Goal: Communication & Community: Answer question/provide support

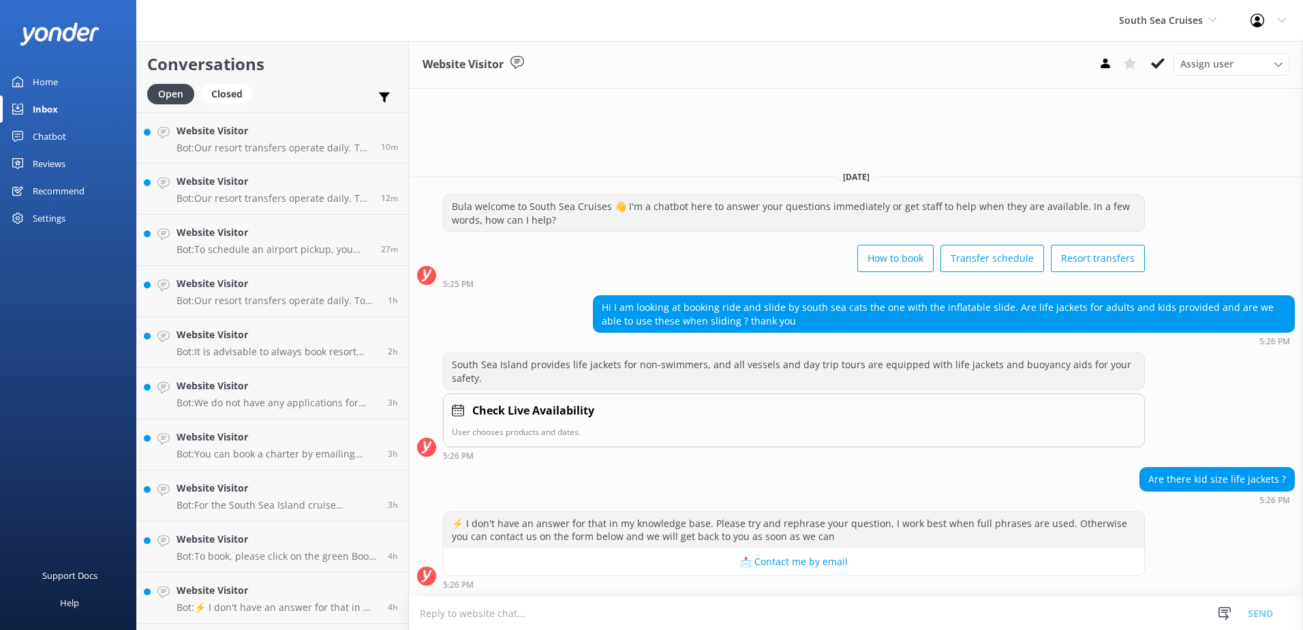
scroll to position [812, 0]
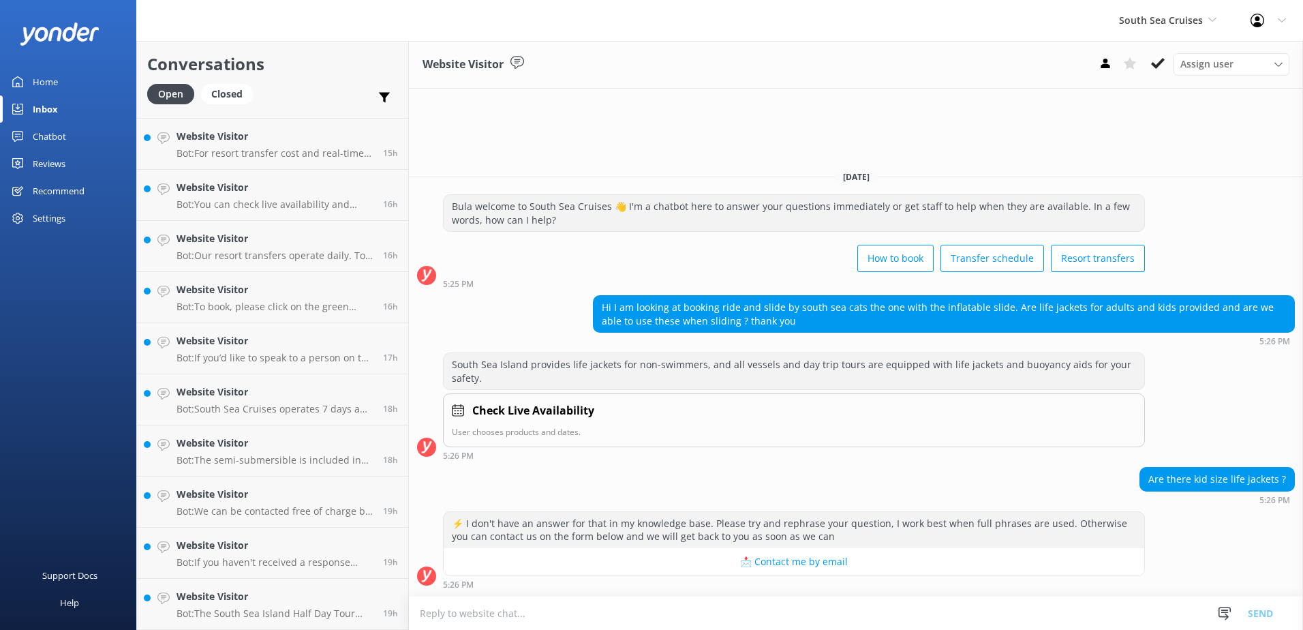
drag, startPoint x: 700, startPoint y: 319, endPoint x: 586, endPoint y: 480, distance: 197.1
click at [586, 480] on div "Are there kid size life jackets ? 5:26 PM" at bounding box center [856, 485] width 894 height 37
click at [466, 603] on textarea at bounding box center [856, 612] width 894 height 33
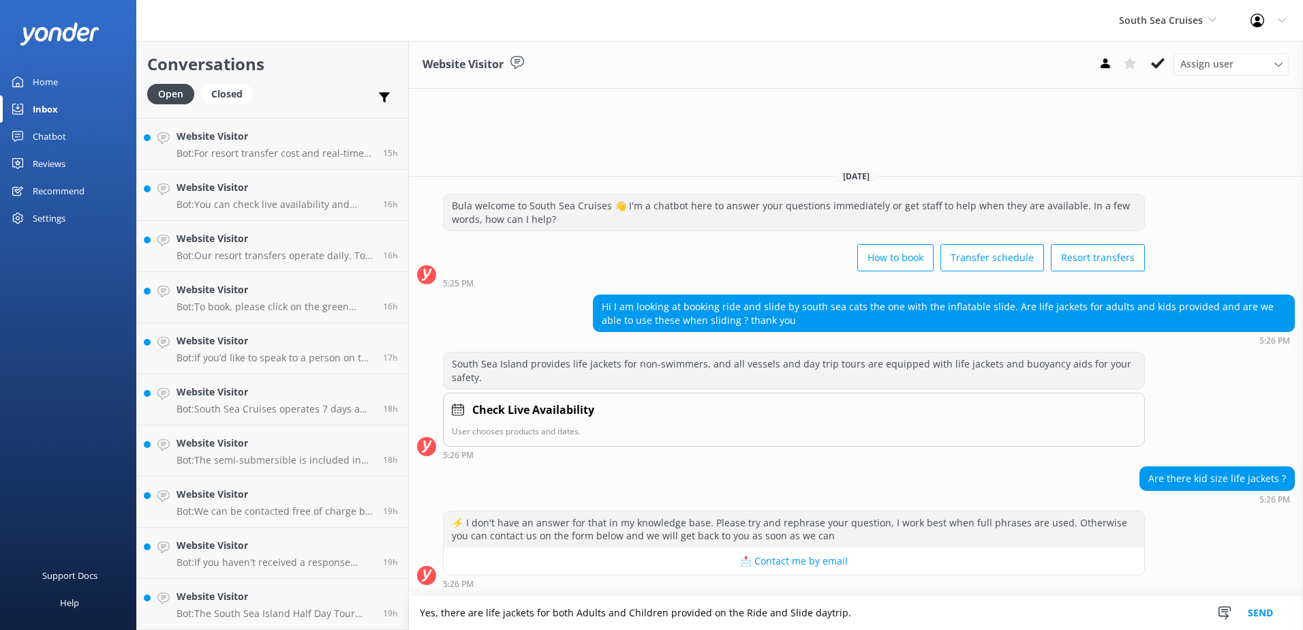
type textarea "Yes, there are life jackets for both Adults and Children provided on the Ride a…"
click at [1270, 609] on button "Send" at bounding box center [1260, 613] width 51 height 34
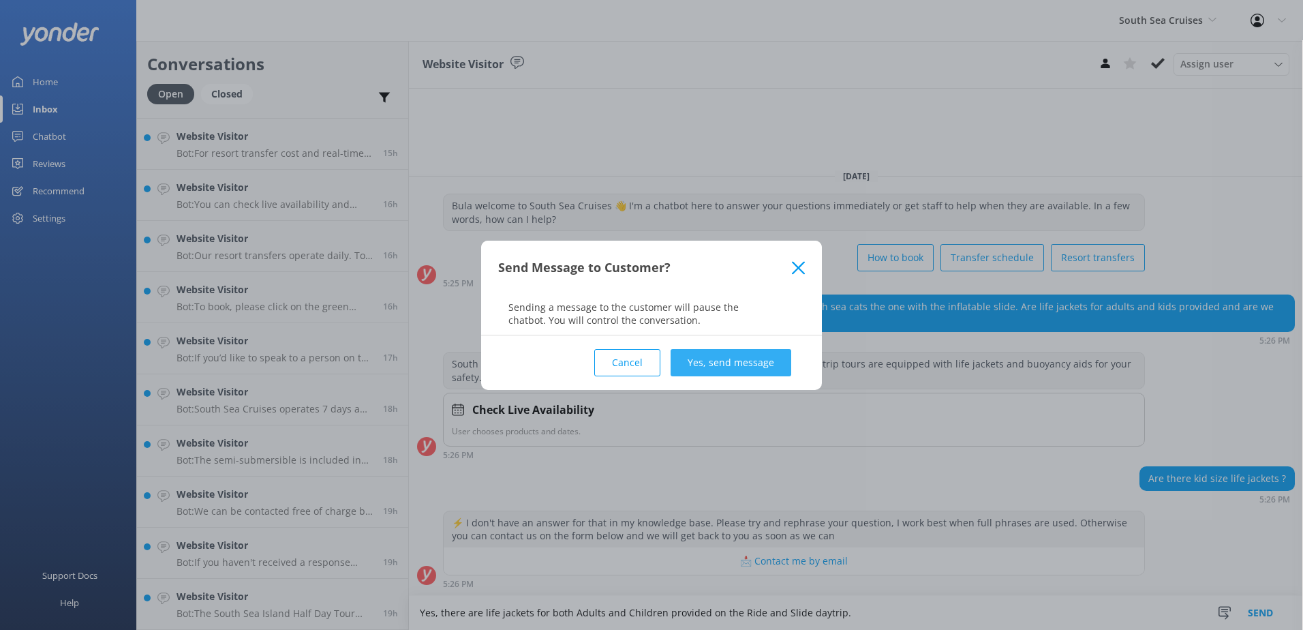
click at [722, 350] on button "Yes, send message" at bounding box center [731, 362] width 121 height 27
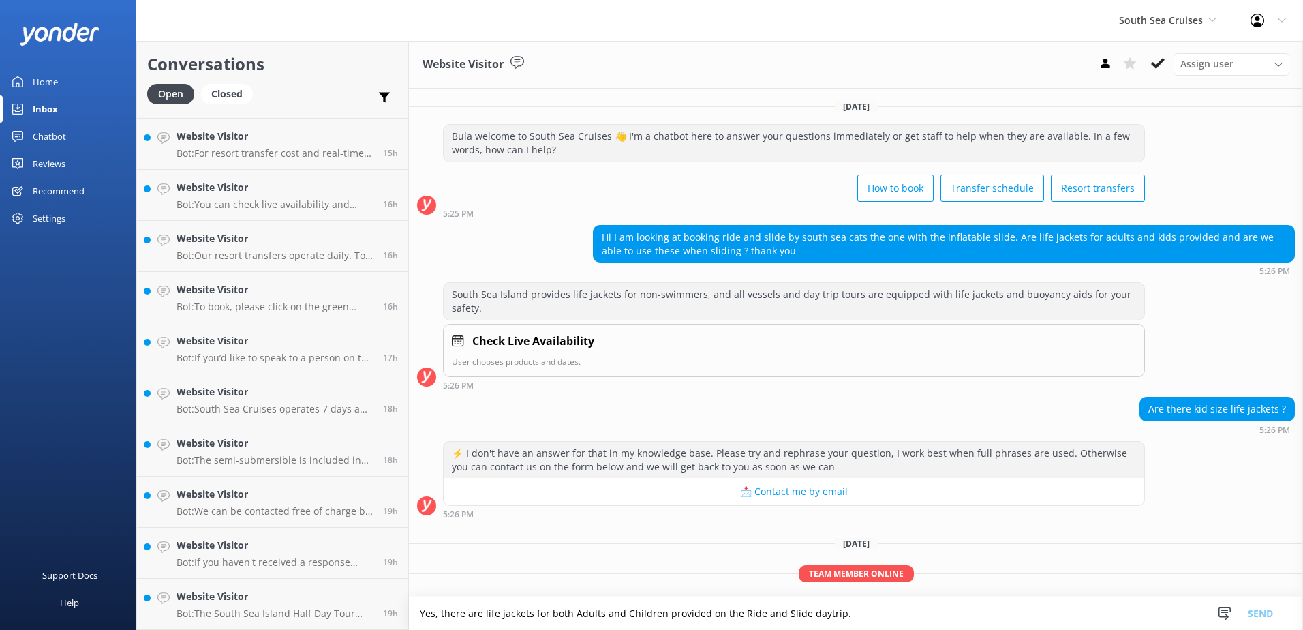
scroll to position [44, 0]
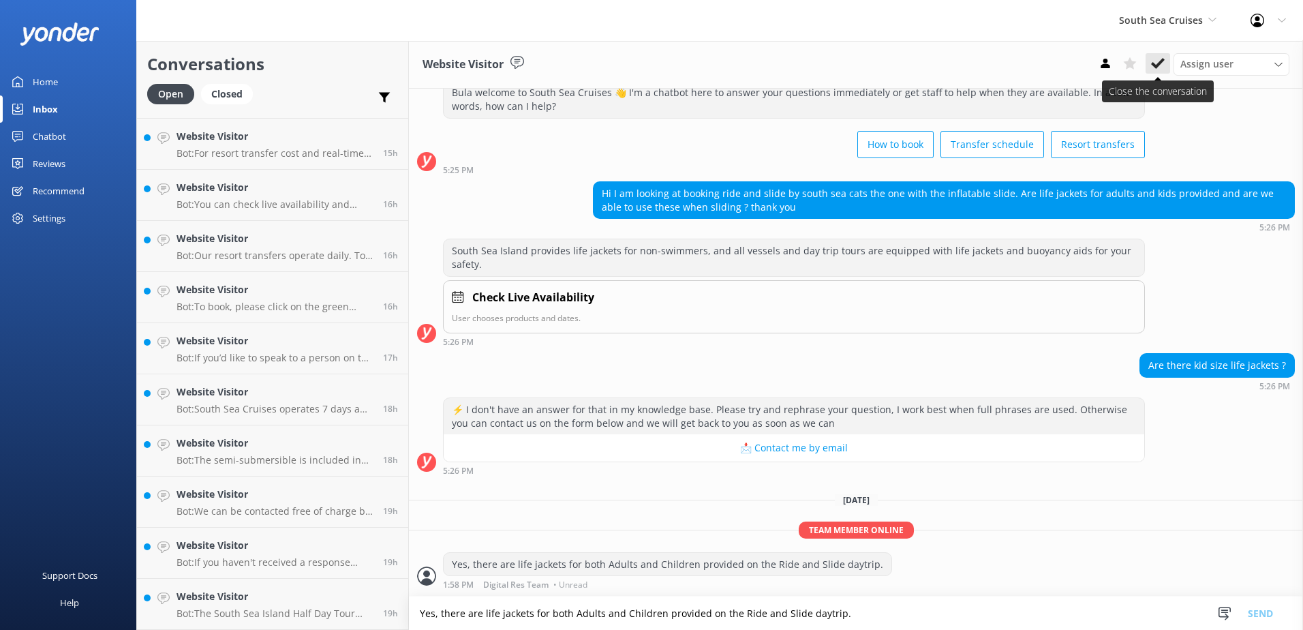
click at [1149, 57] on button at bounding box center [1158, 63] width 25 height 20
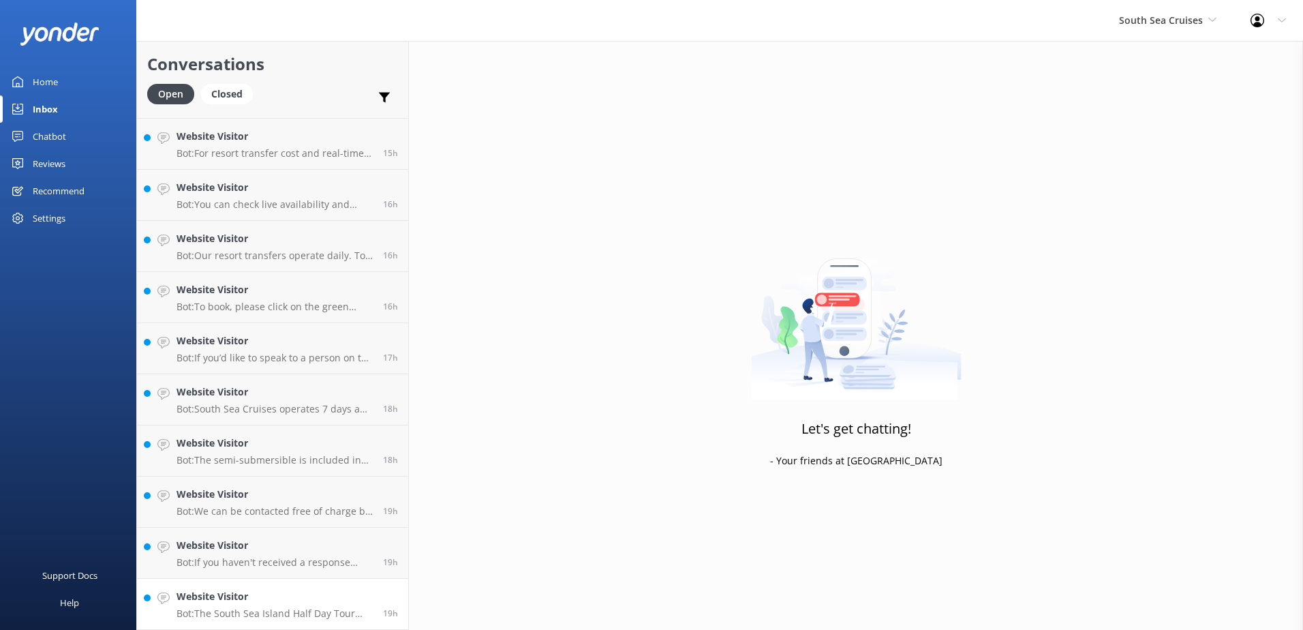
scroll to position [914, 0]
click at [343, 590] on h4 "Website Visitor" at bounding box center [275, 596] width 196 height 15
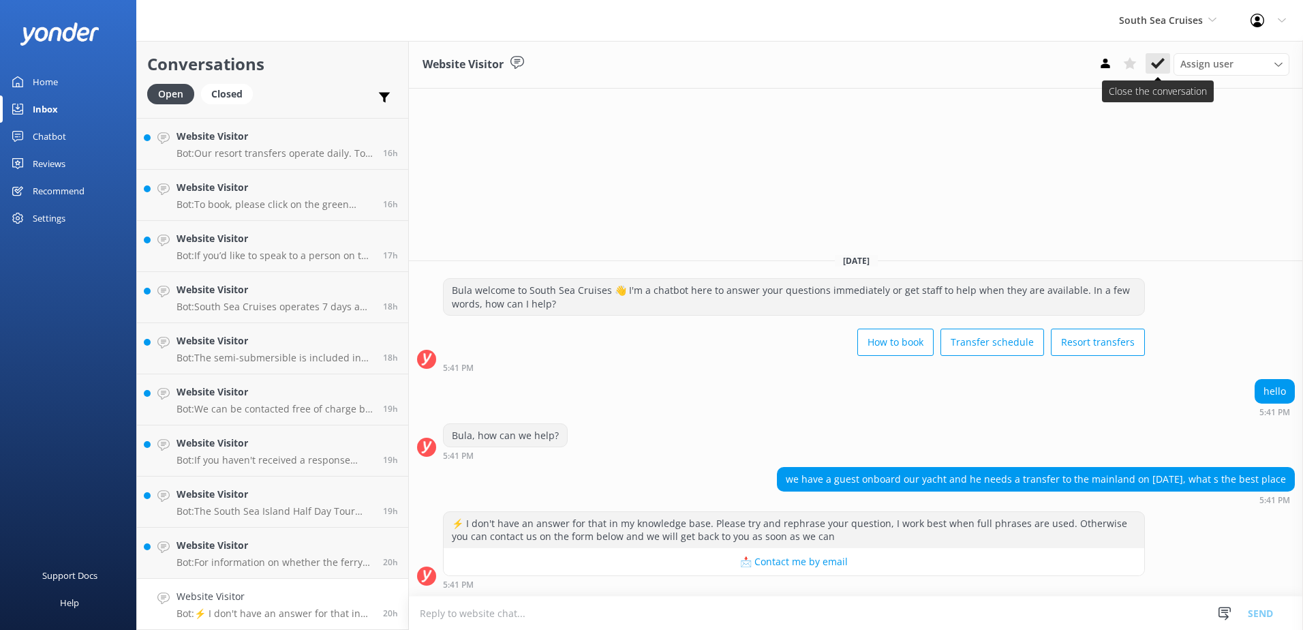
click at [1153, 65] on use at bounding box center [1158, 63] width 14 height 11
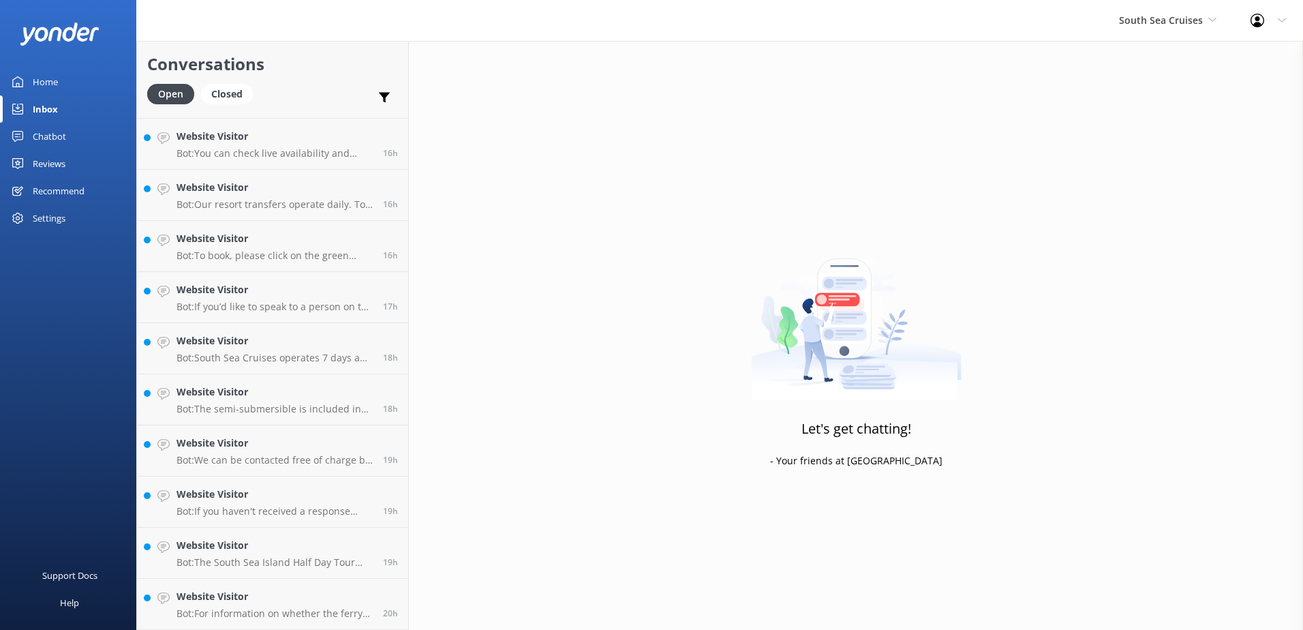
scroll to position [863, 0]
click at [330, 588] on link "Website Visitor Bot: For information on whether the ferry will operate during s…" at bounding box center [272, 604] width 271 height 51
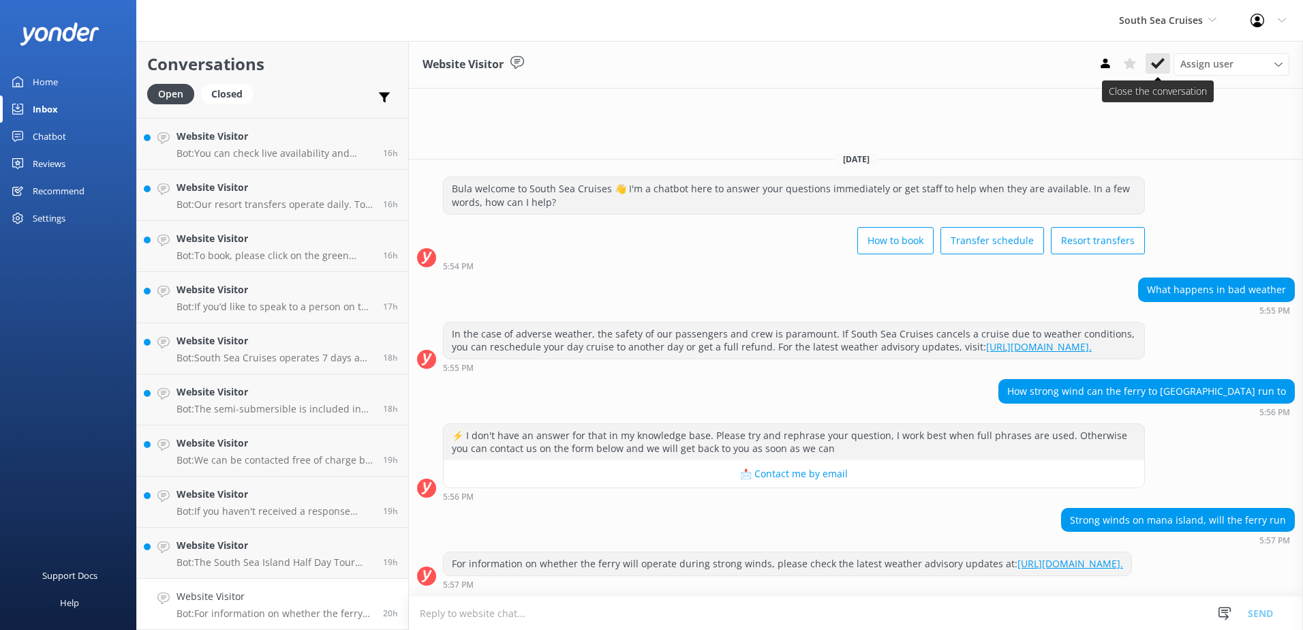
click at [1160, 61] on icon at bounding box center [1158, 64] width 14 height 14
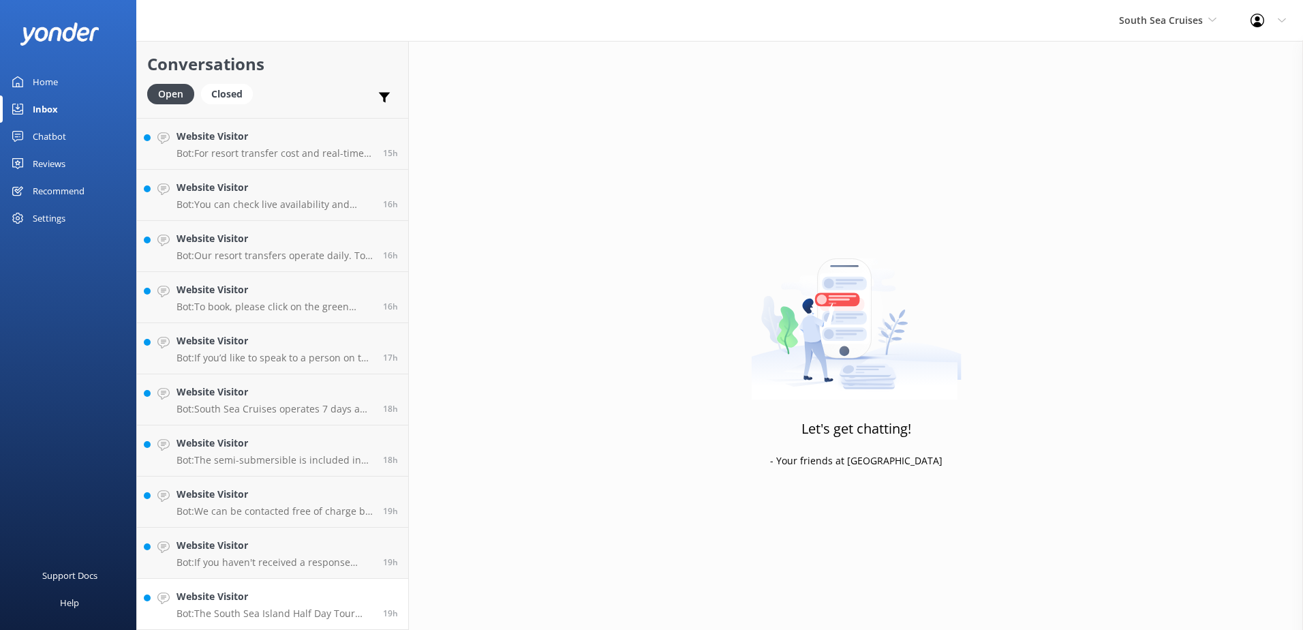
scroll to position [812, 0]
click at [361, 586] on link "Website Visitor Bot: The South Sea Island Half Day Tour includes activities suc…" at bounding box center [272, 604] width 271 height 51
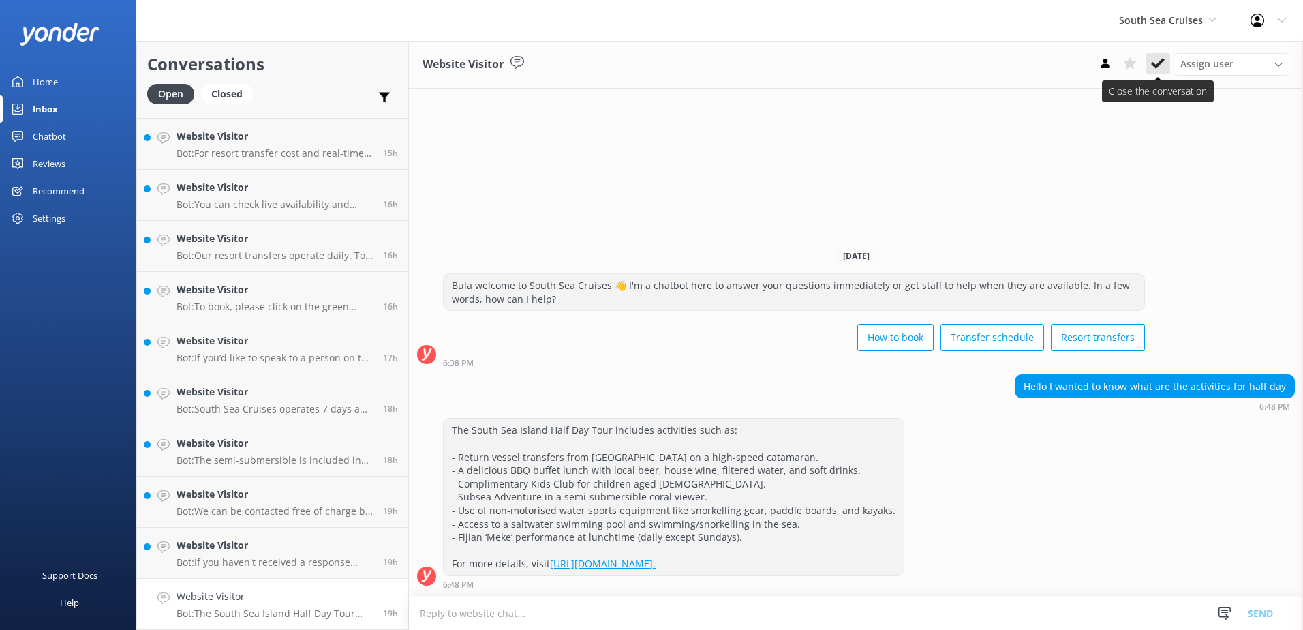
click at [1157, 63] on icon at bounding box center [1158, 64] width 14 height 14
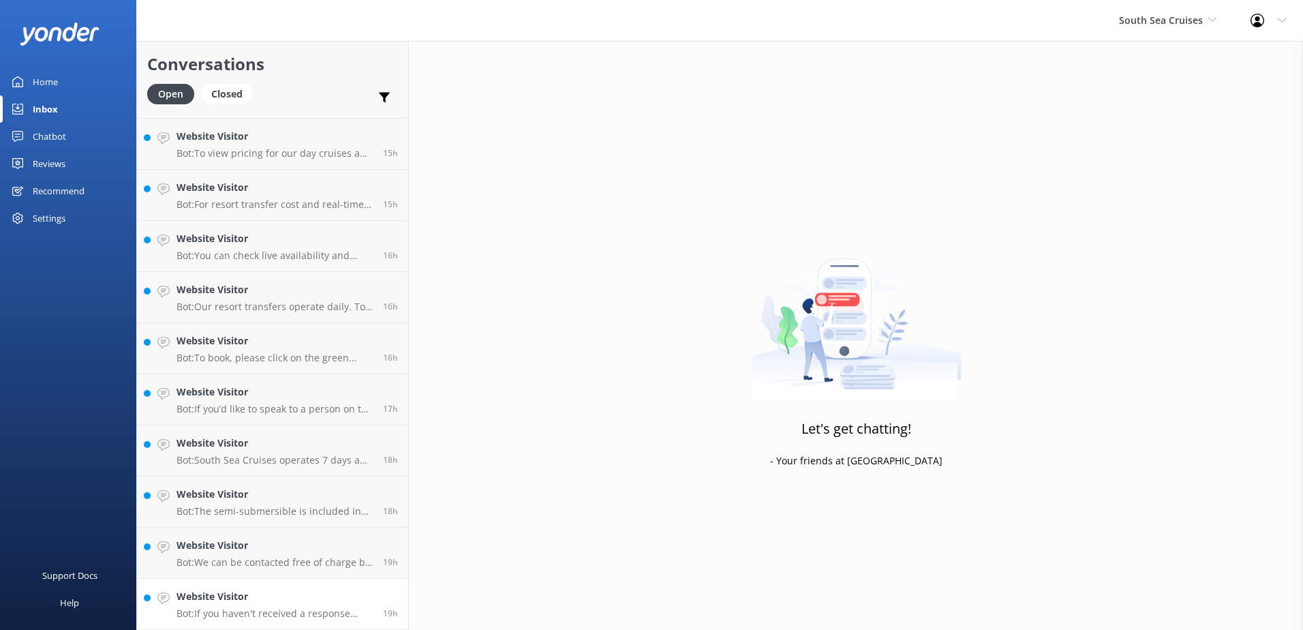
scroll to position [761, 0]
click at [346, 583] on link "Website Visitor Bot: If you haven't received a response regarding your resort b…" at bounding box center [272, 604] width 271 height 51
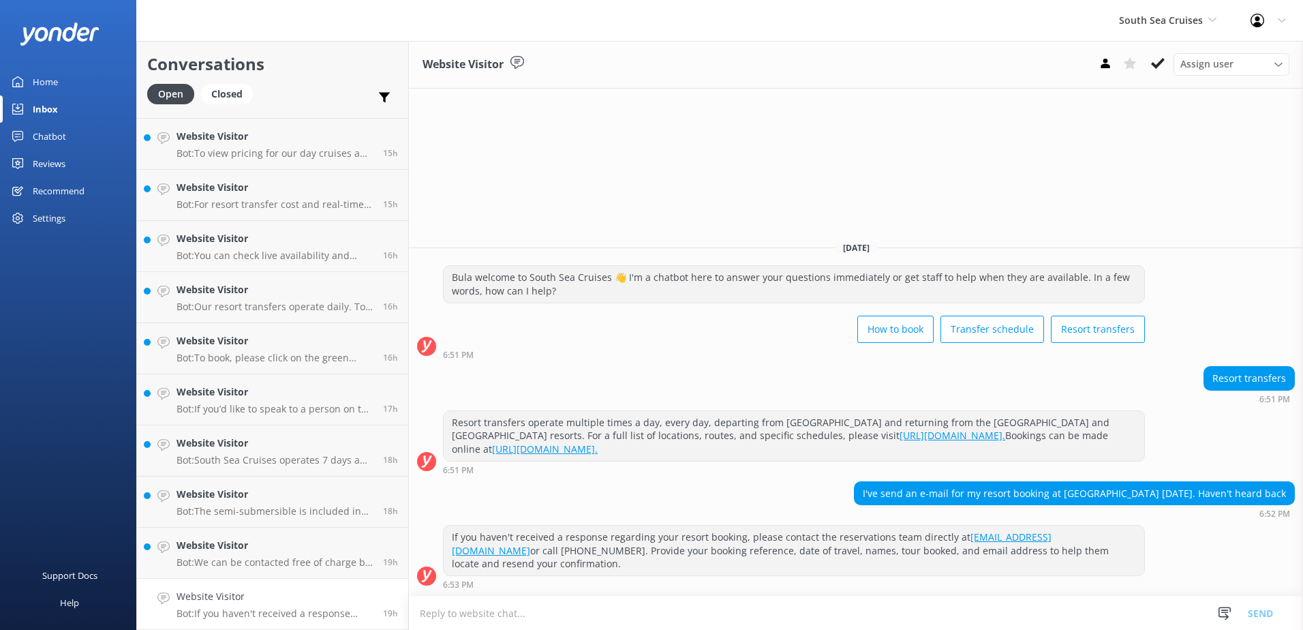
click at [487, 611] on textarea at bounding box center [856, 612] width 894 height 33
click at [477, 613] on textarea "Please email us via social" at bounding box center [856, 613] width 894 height 34
click at [636, 610] on textarea "Please email forward your email to us via social" at bounding box center [856, 613] width 894 height 34
click at [477, 613] on textarea "Please email forward your email to us via [EMAIL_ADDRESS][DOMAIN_NAME]" at bounding box center [856, 613] width 894 height 34
type textarea "Please forward your email to us via [EMAIL_ADDRESS][DOMAIN_NAME]"
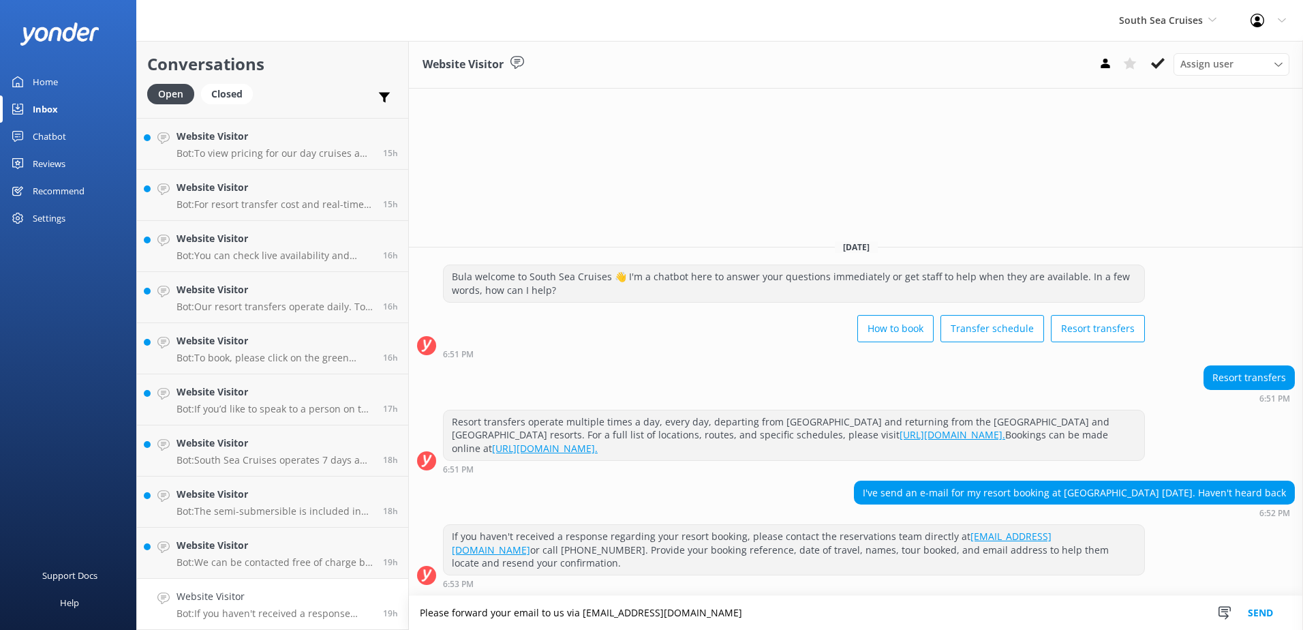
click at [1258, 615] on button "Send" at bounding box center [1260, 613] width 51 height 34
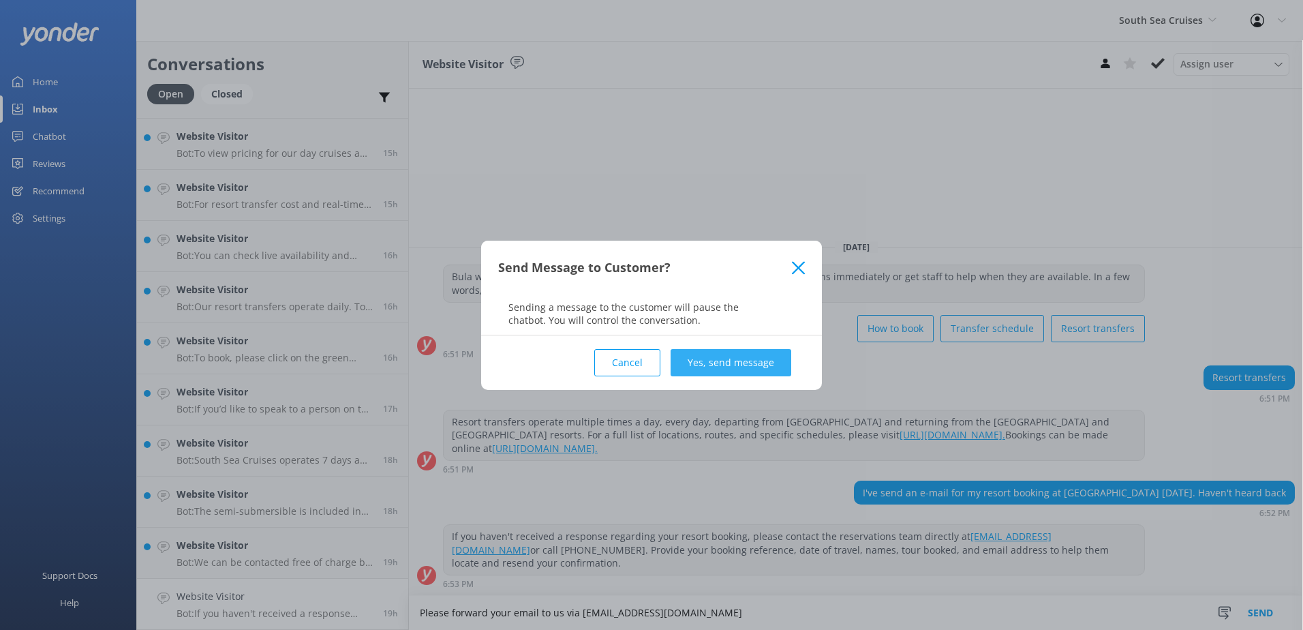
click at [756, 358] on button "Yes, send message" at bounding box center [731, 362] width 121 height 27
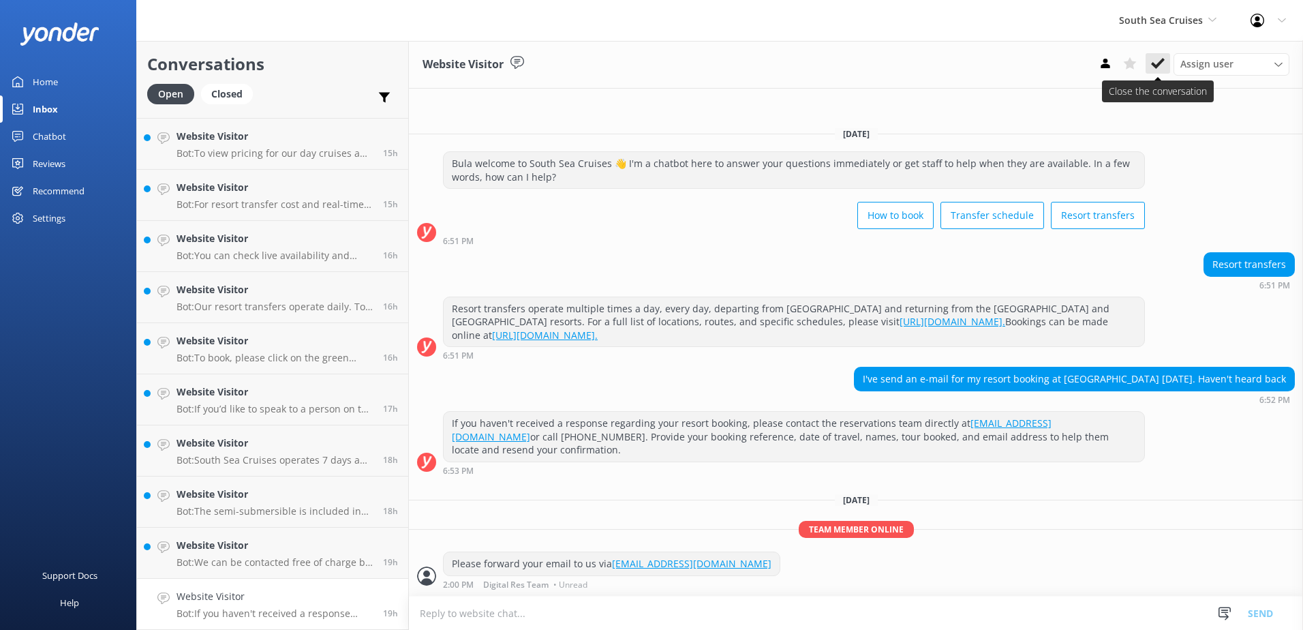
click at [1146, 67] on button at bounding box center [1158, 63] width 25 height 20
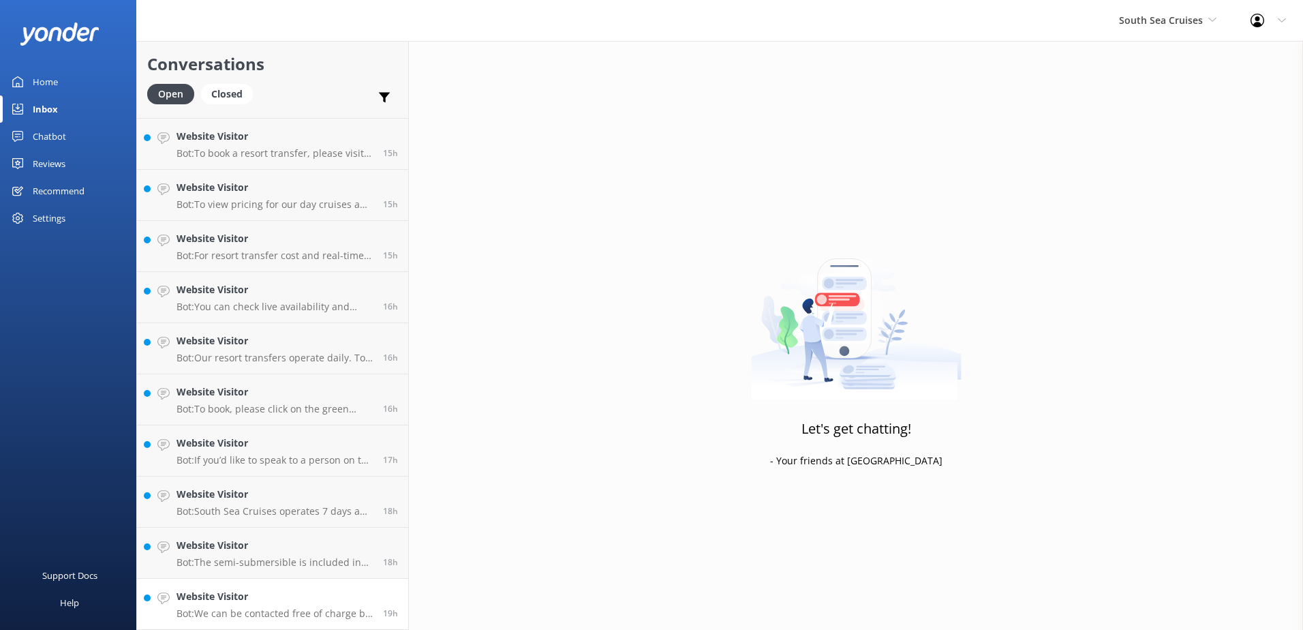
scroll to position [710, 0]
click at [350, 593] on h4 "Website Visitor" at bounding box center [275, 596] width 196 height 15
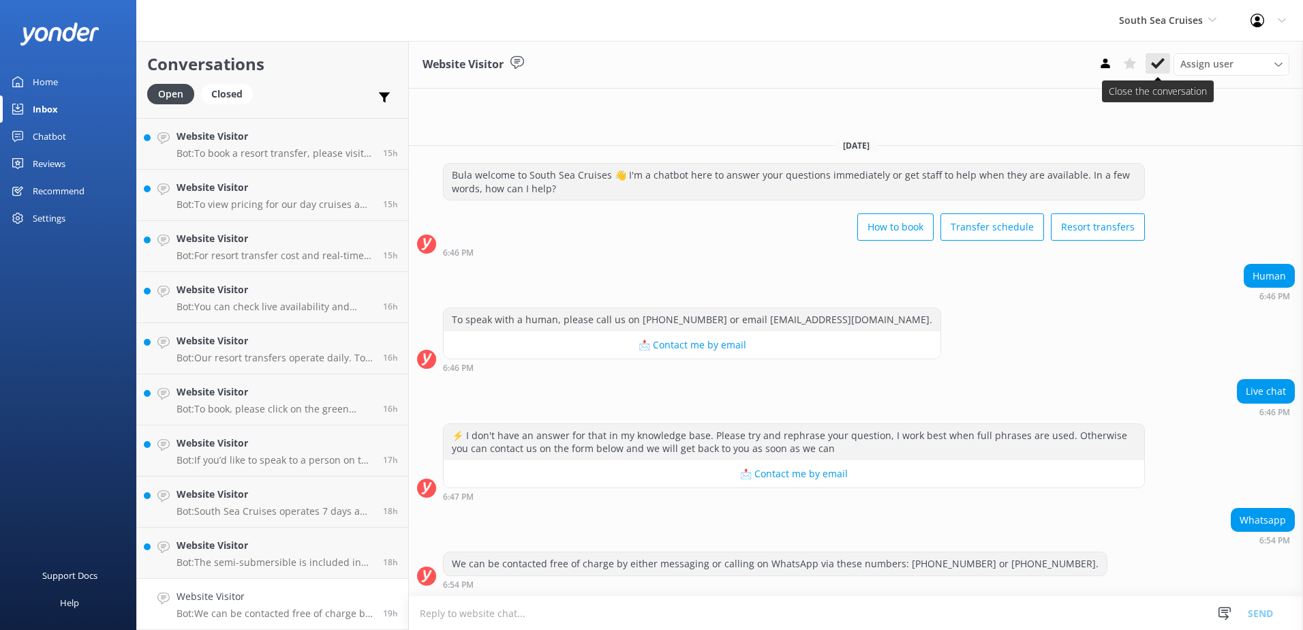
click at [1157, 64] on icon at bounding box center [1158, 64] width 14 height 14
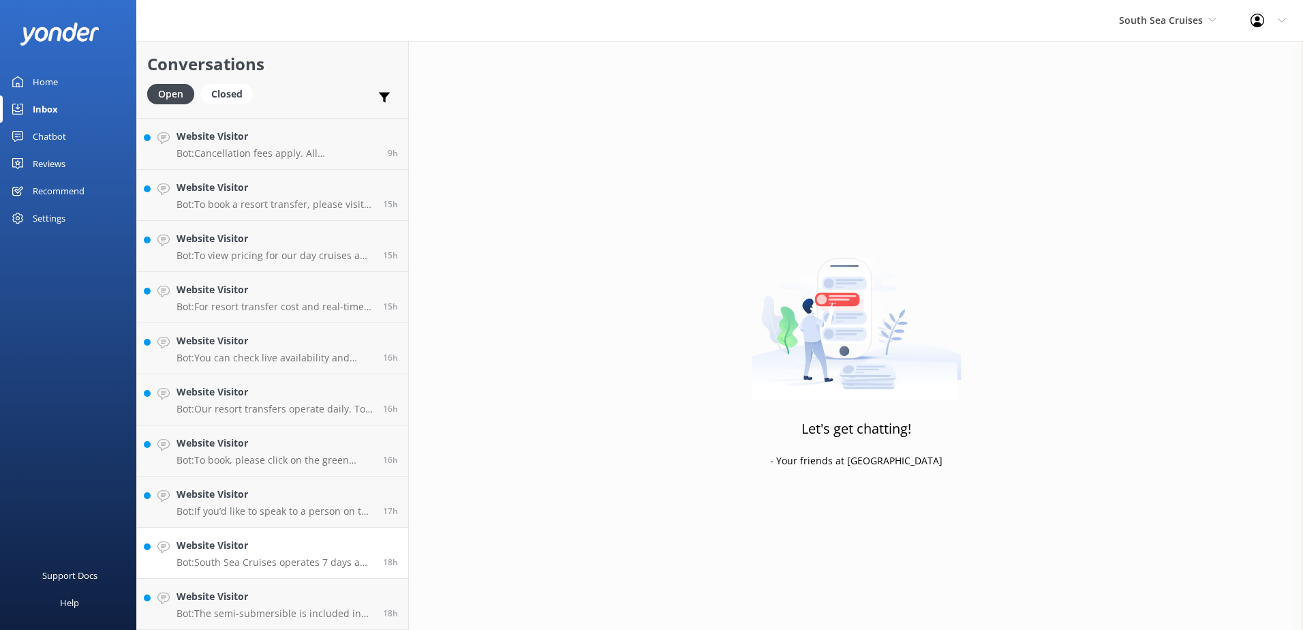
scroll to position [658, 0]
click at [350, 596] on h4 "Website Visitor" at bounding box center [275, 596] width 196 height 15
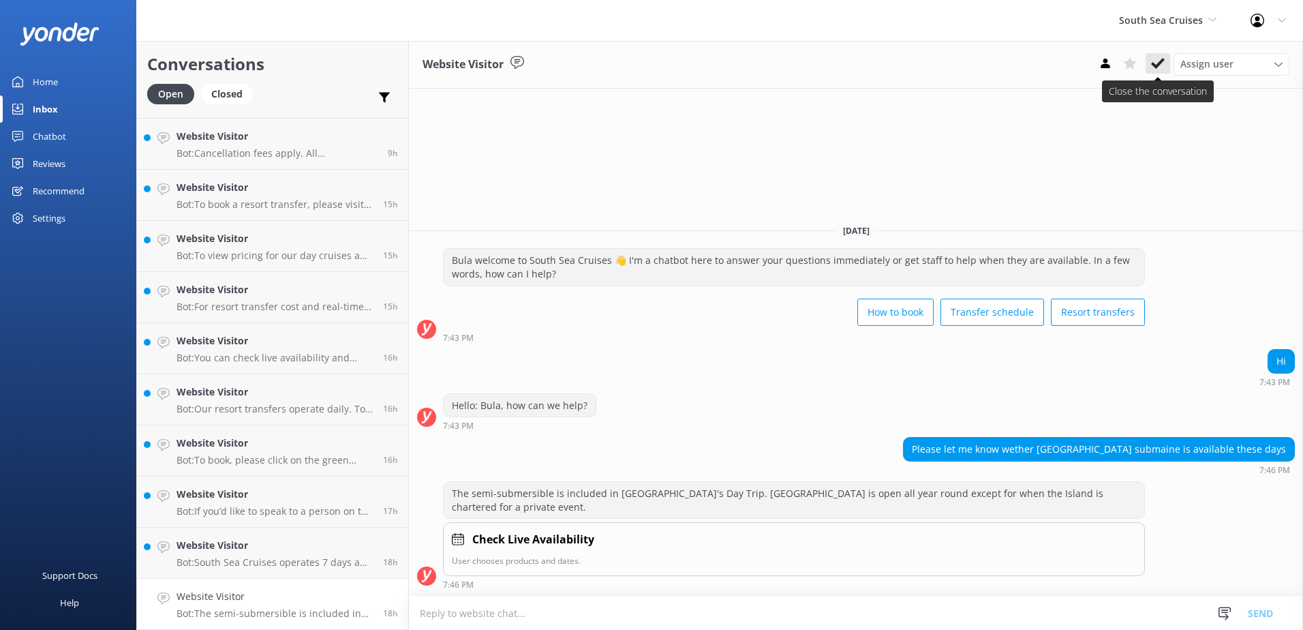
click at [1160, 63] on use at bounding box center [1158, 63] width 14 height 11
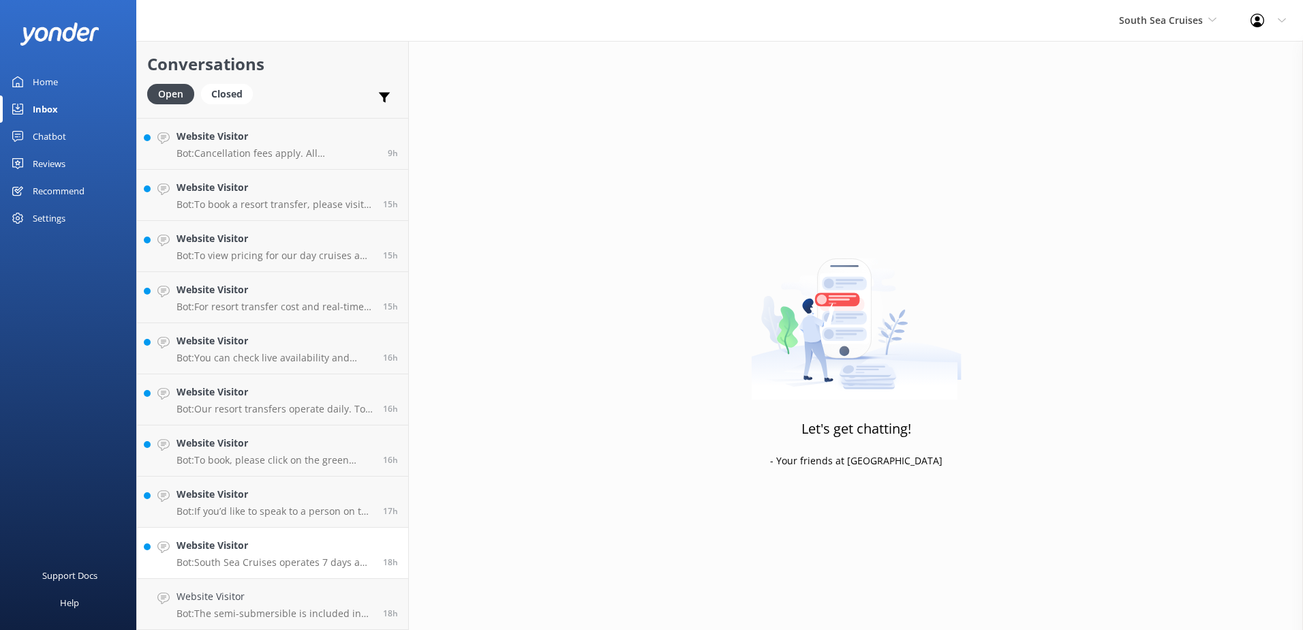
scroll to position [607, 0]
drag, startPoint x: 333, startPoint y: 591, endPoint x: 349, endPoint y: 589, distance: 16.5
click at [333, 590] on h4 "Website Visitor" at bounding box center [275, 596] width 196 height 15
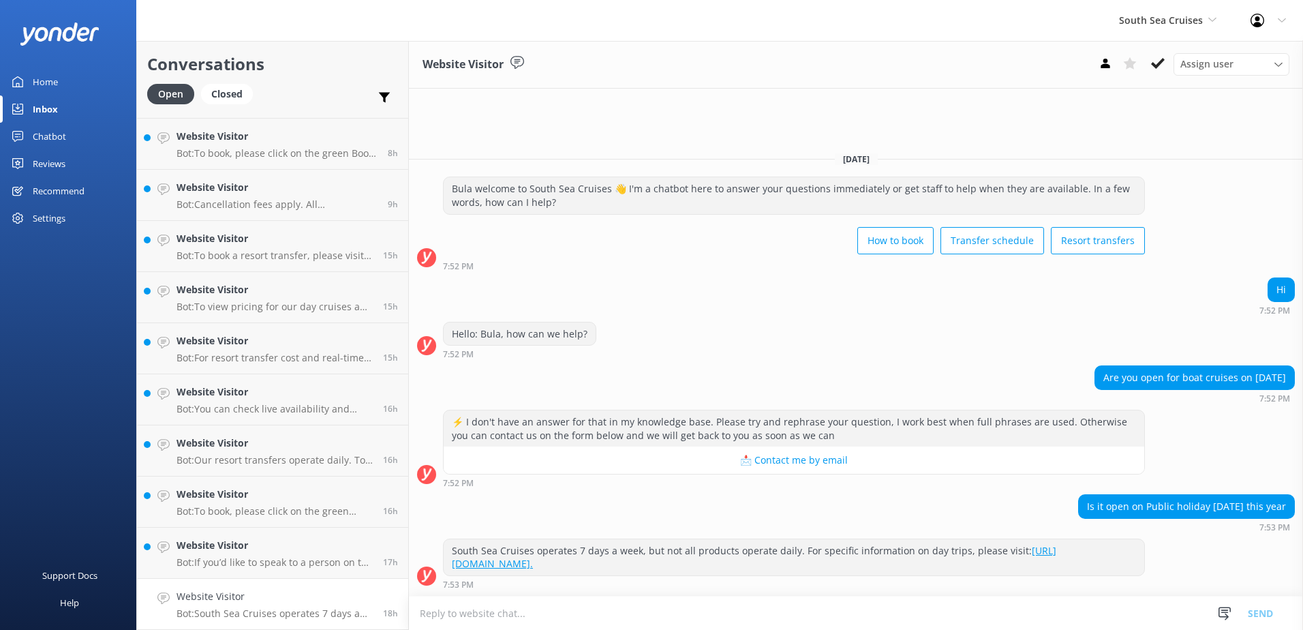
click at [600, 617] on textarea at bounding box center [856, 612] width 894 height 33
click at [1159, 60] on icon at bounding box center [1158, 64] width 14 height 14
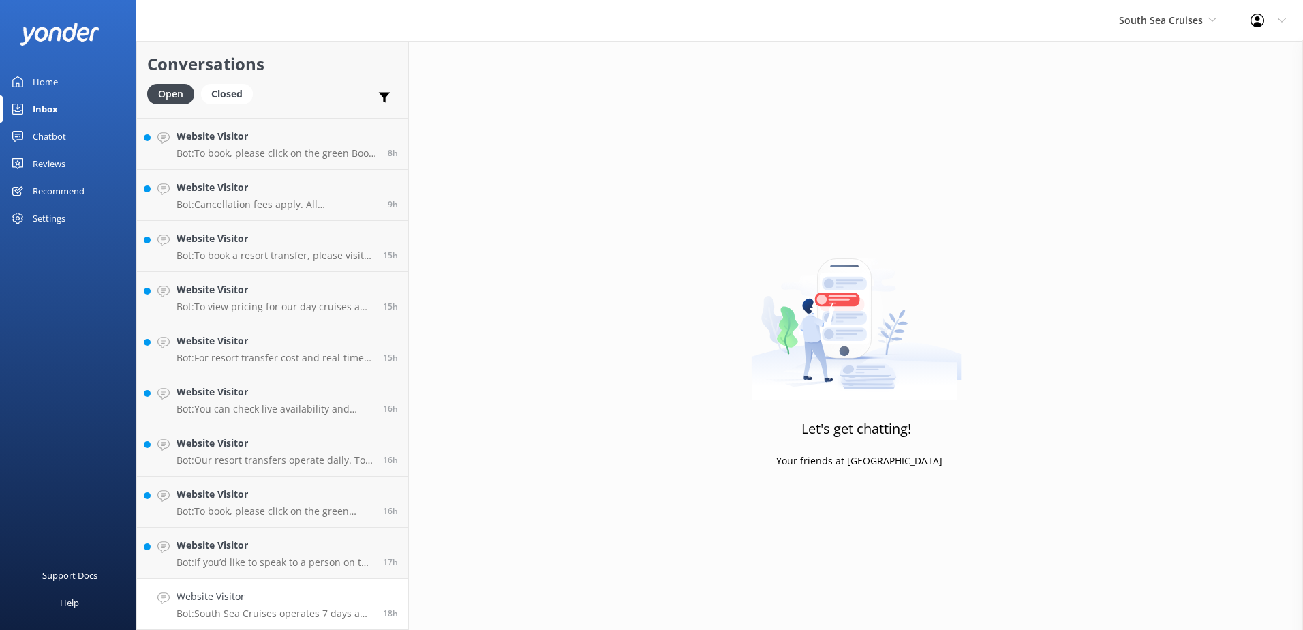
click at [309, 593] on h4 "Website Visitor" at bounding box center [275, 596] width 196 height 15
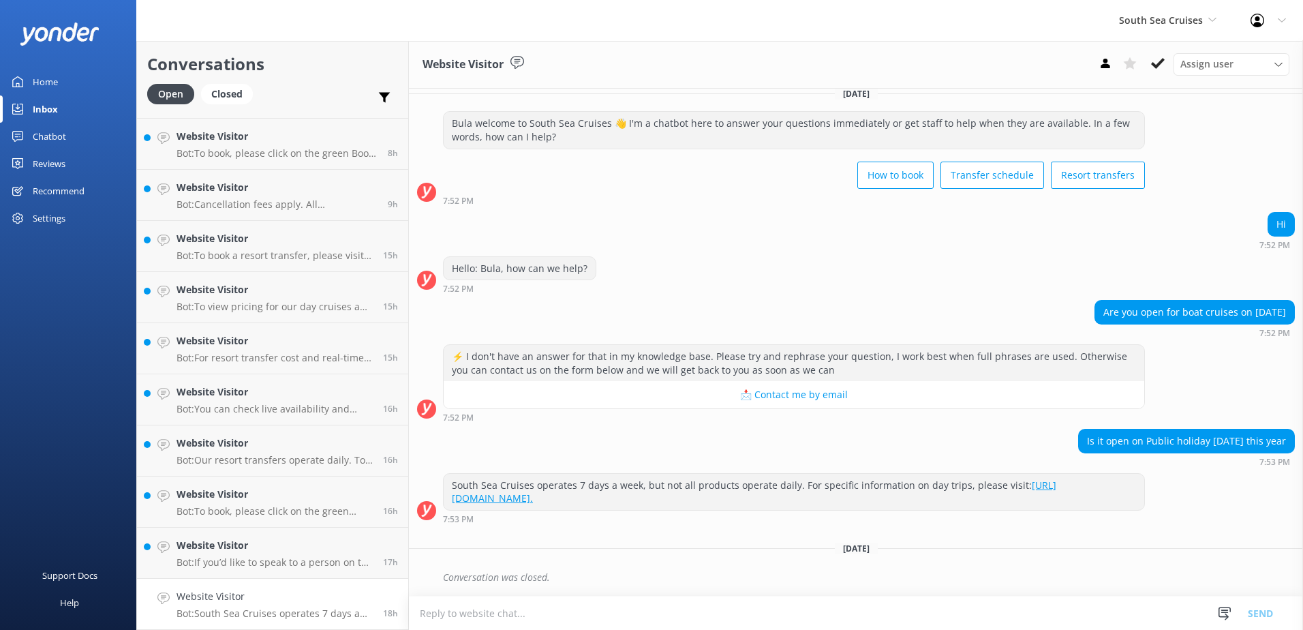
scroll to position [556, 0]
click at [476, 610] on textarea at bounding box center [856, 612] width 894 height 33
type textarea "We also operate on Public Holidays."
click at [1273, 605] on button "Send" at bounding box center [1260, 613] width 51 height 34
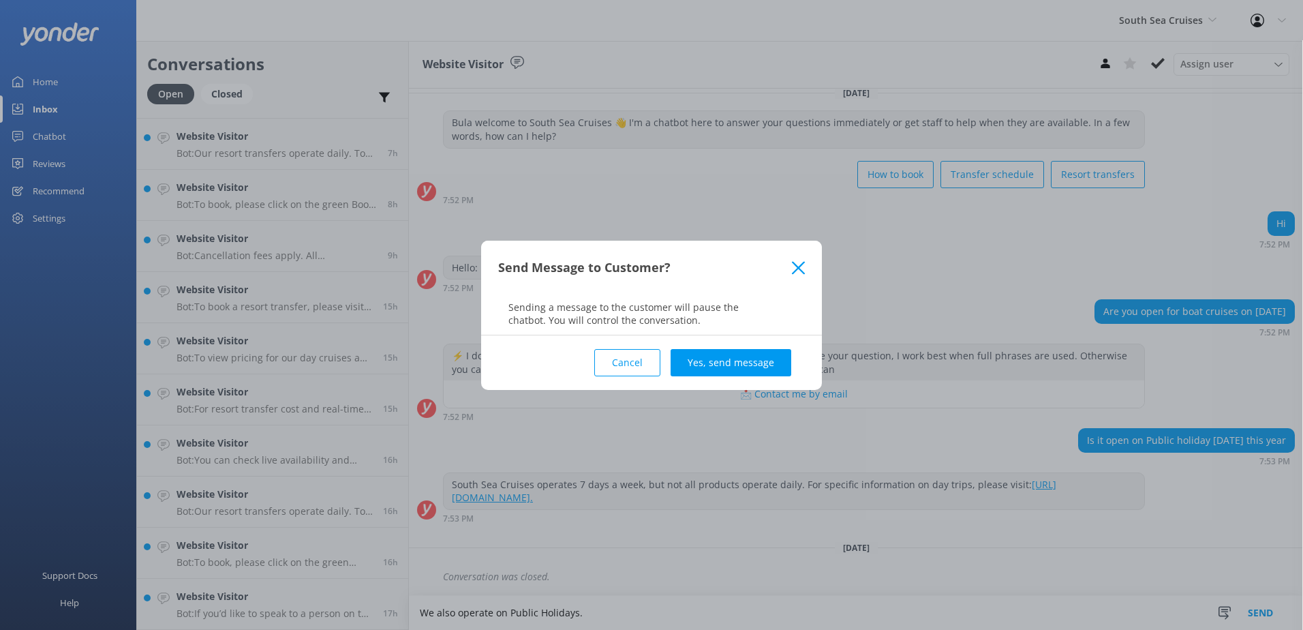
drag, startPoint x: 722, startPoint y: 356, endPoint x: 731, endPoint y: 356, distance: 8.2
click at [722, 356] on button "Yes, send message" at bounding box center [731, 362] width 121 height 27
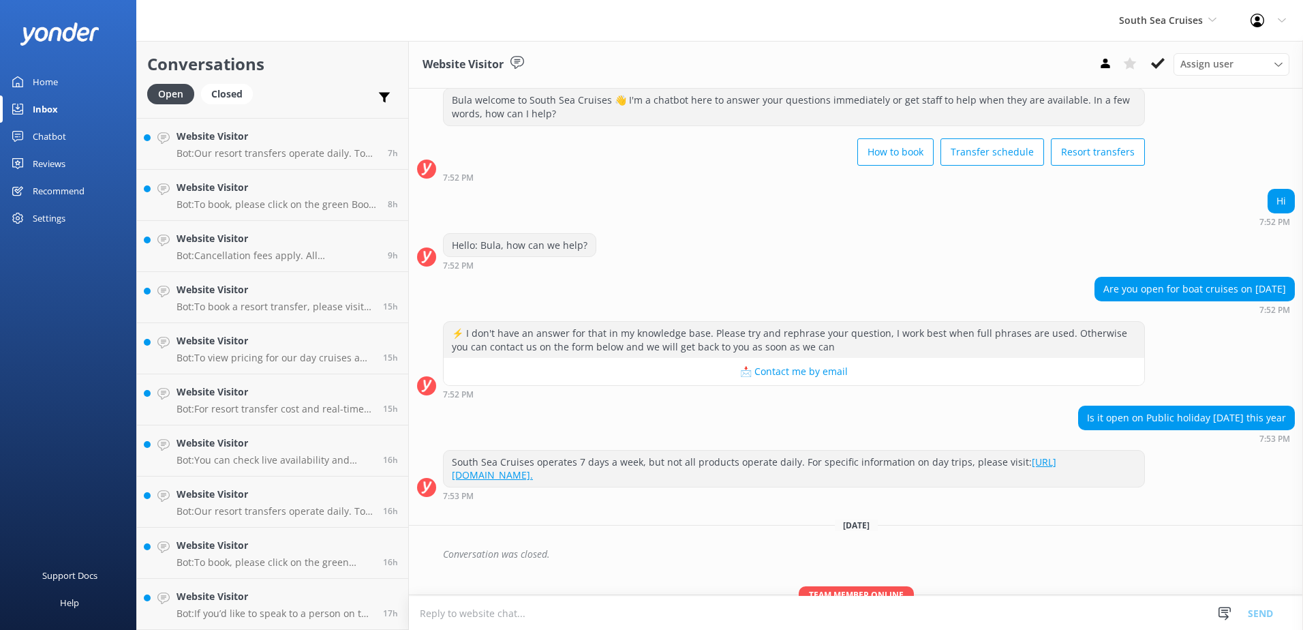
scroll to position [102, 0]
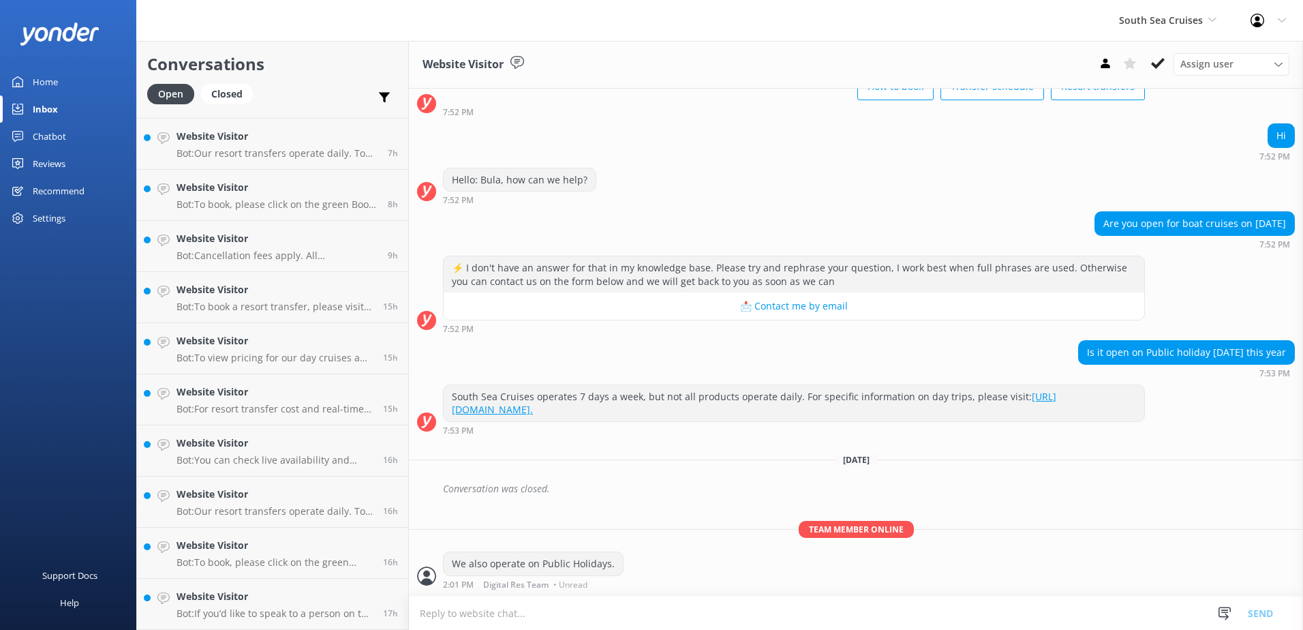
click at [1152, 61] on icon at bounding box center [1158, 64] width 14 height 14
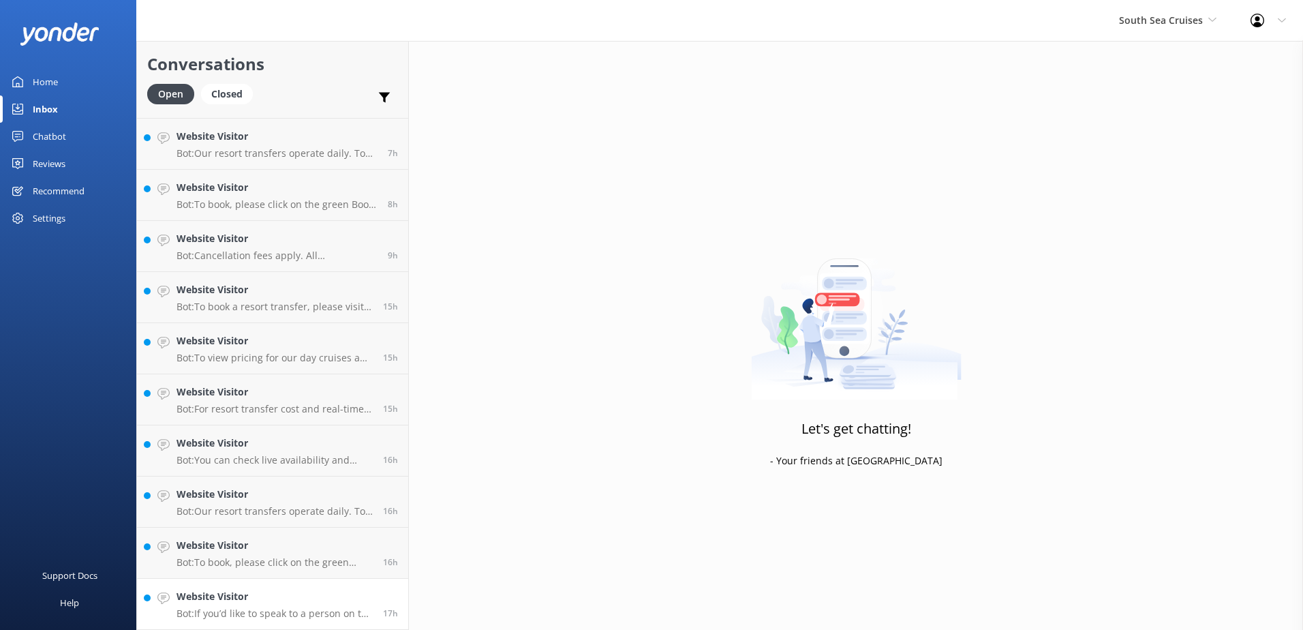
click at [351, 585] on link "Website Visitor Bot: If you’d like to speak to a person on the South Sea Cruise…" at bounding box center [272, 604] width 271 height 51
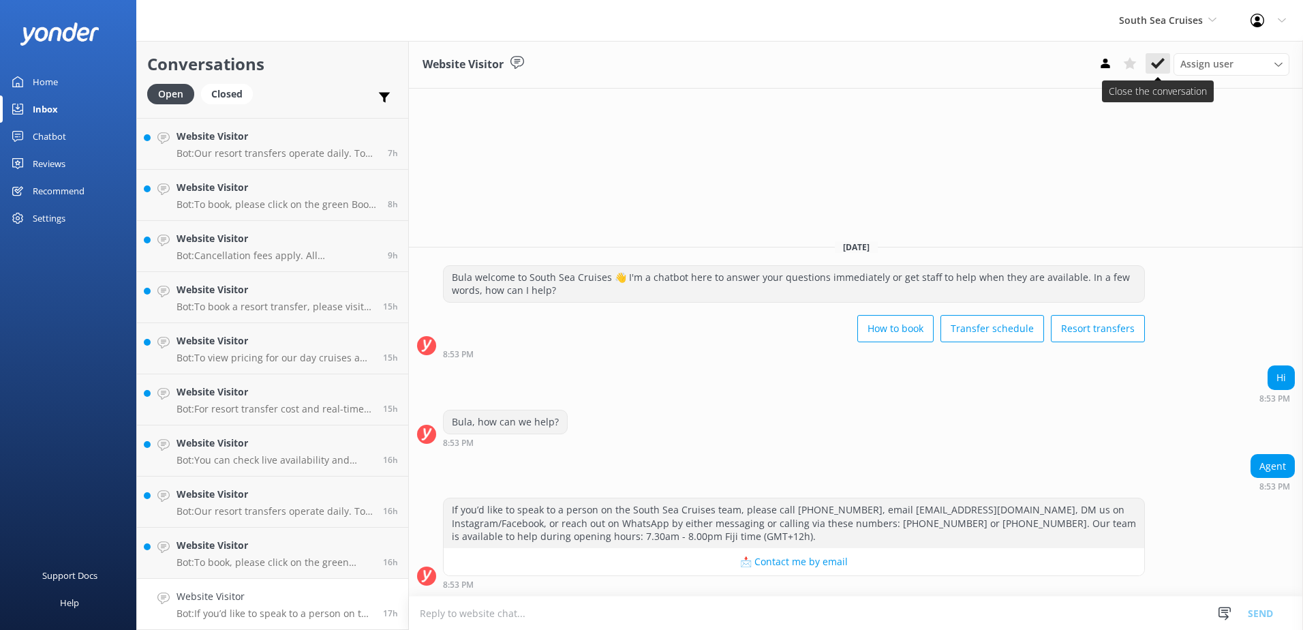
click at [1161, 65] on icon at bounding box center [1158, 64] width 14 height 14
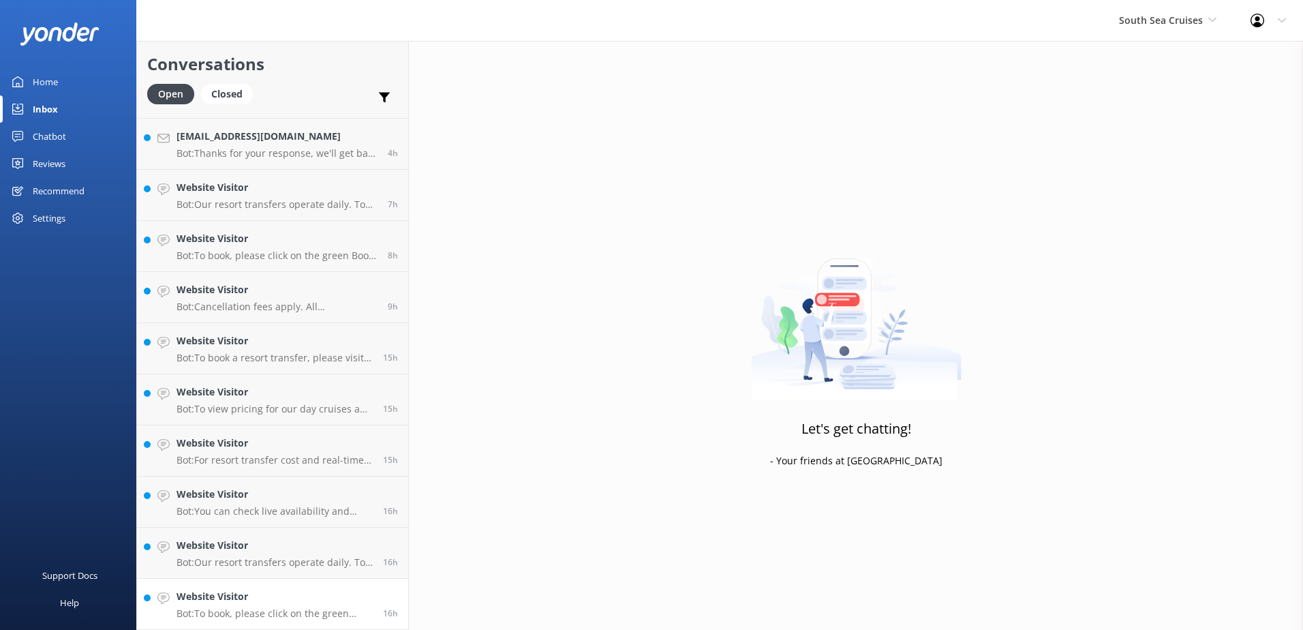
scroll to position [505, 0]
click at [303, 596] on h4 "Website Visitor" at bounding box center [275, 596] width 196 height 15
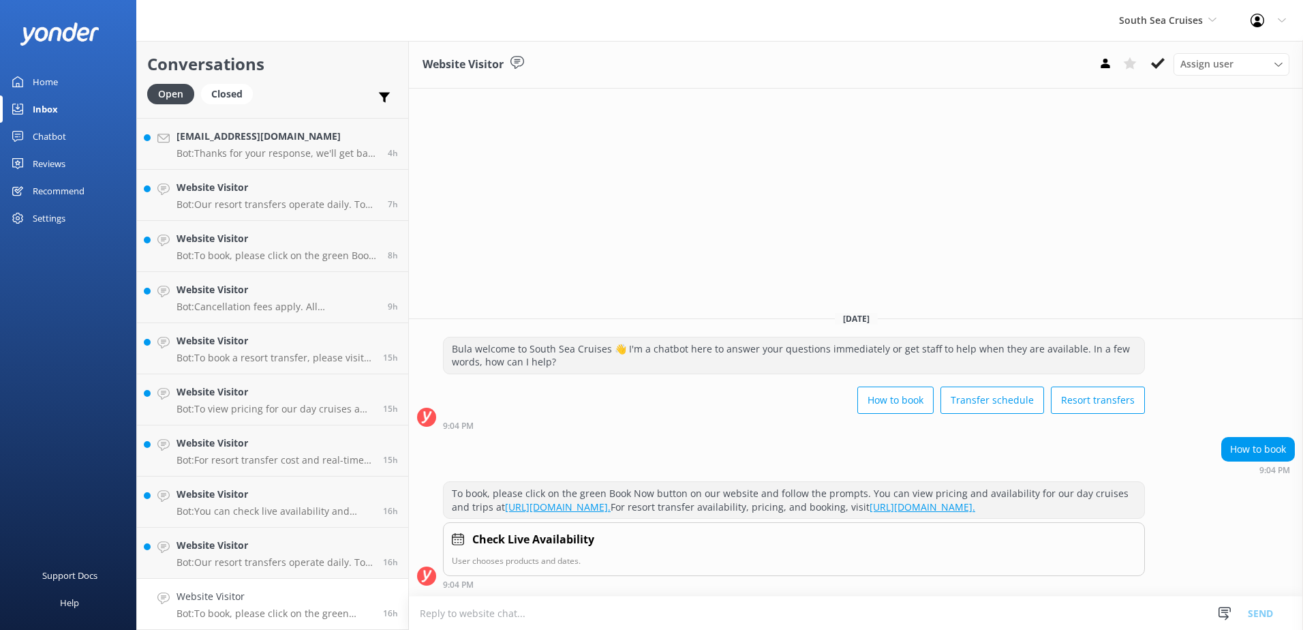
click at [1161, 64] on icon at bounding box center [1158, 64] width 14 height 14
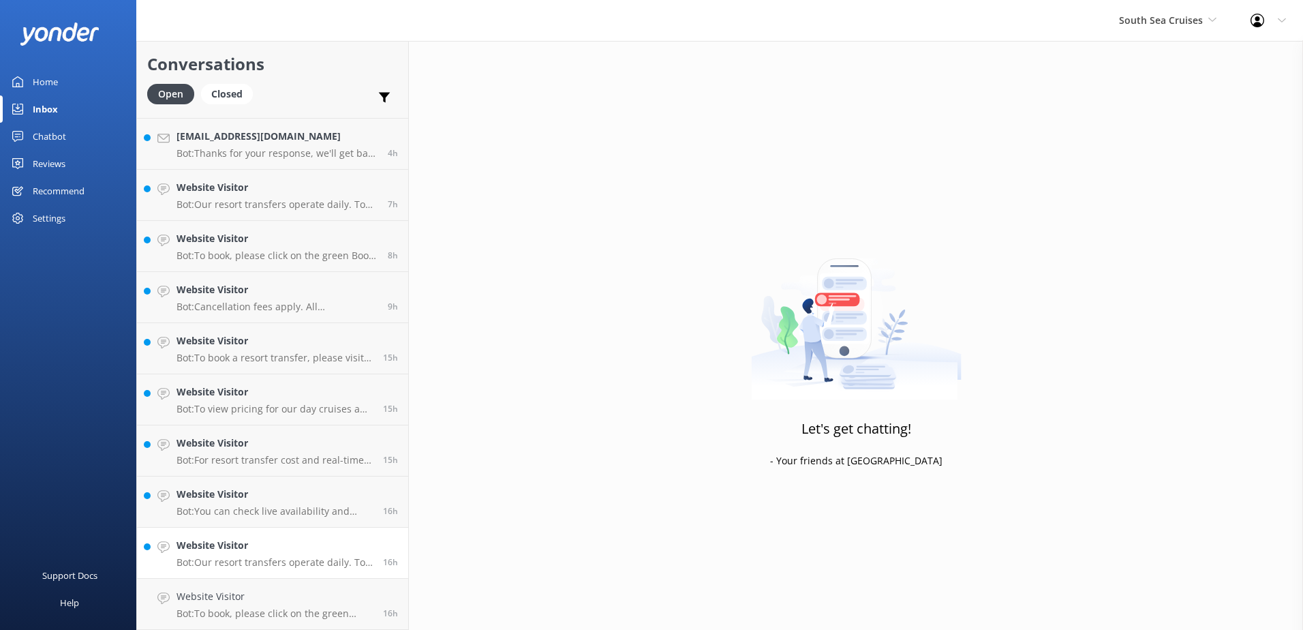
scroll to position [454, 0]
click at [355, 589] on h4 "Website Visitor" at bounding box center [275, 596] width 196 height 15
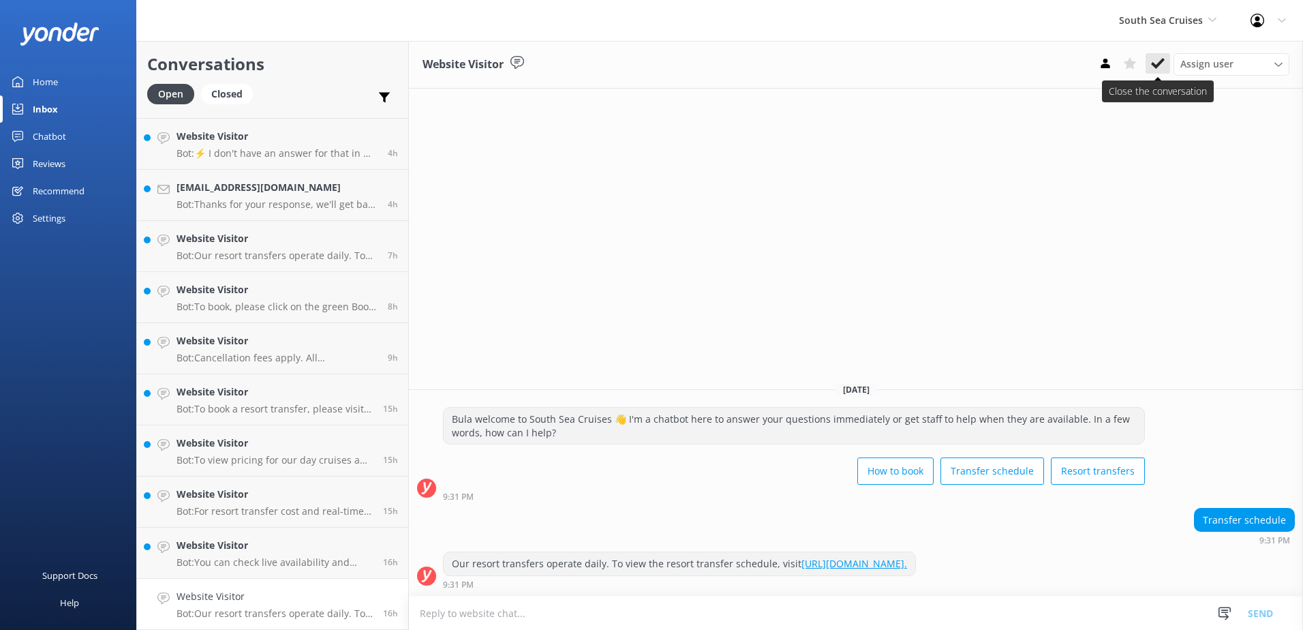
click at [1156, 59] on icon at bounding box center [1158, 64] width 14 height 14
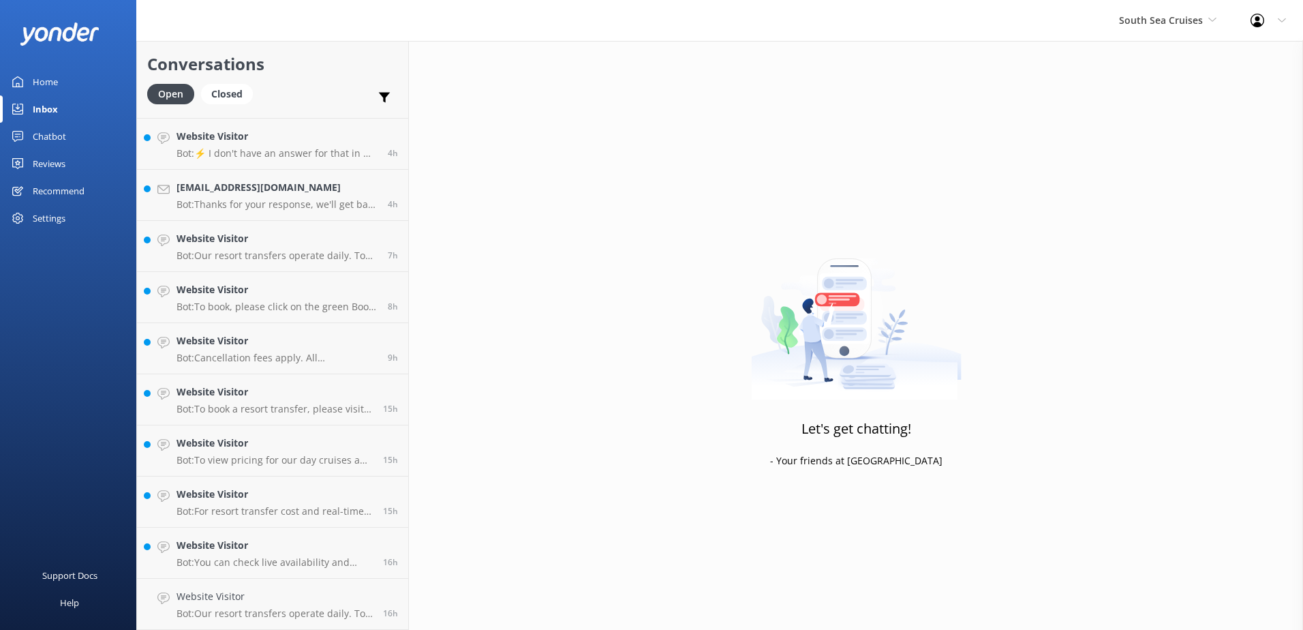
drag, startPoint x: 360, startPoint y: 590, endPoint x: 406, endPoint y: 591, distance: 45.7
click at [362, 598] on h4 "Website Visitor" at bounding box center [275, 596] width 196 height 15
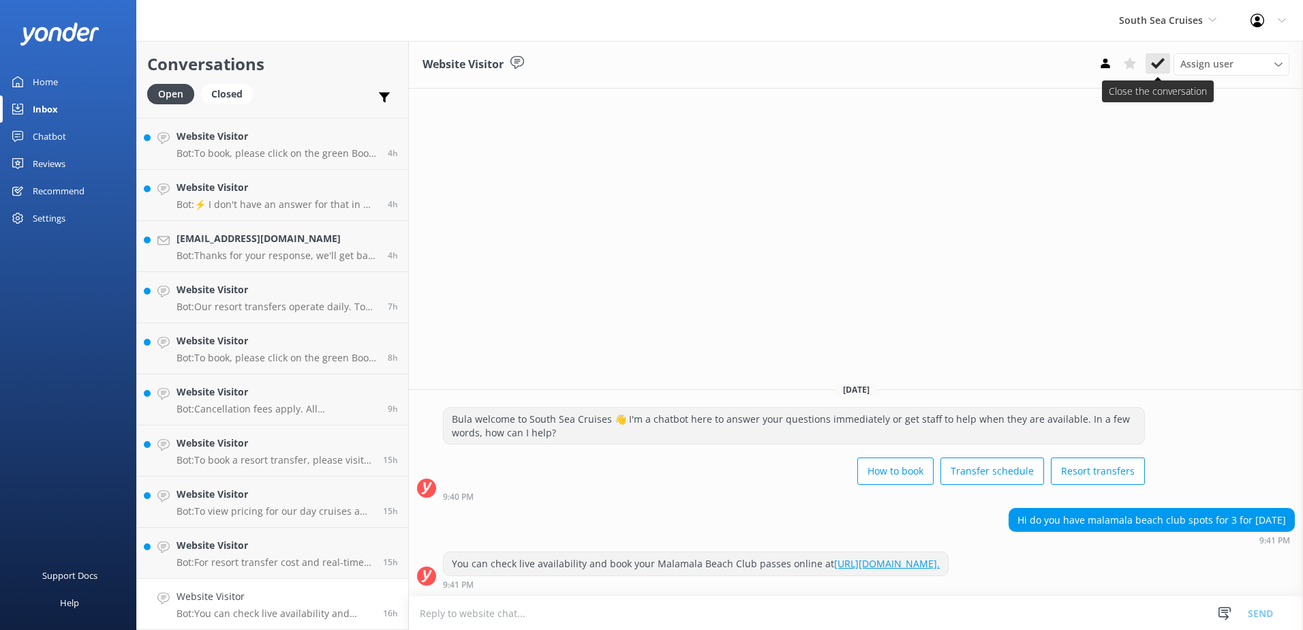
click at [1158, 64] on use at bounding box center [1158, 63] width 14 height 11
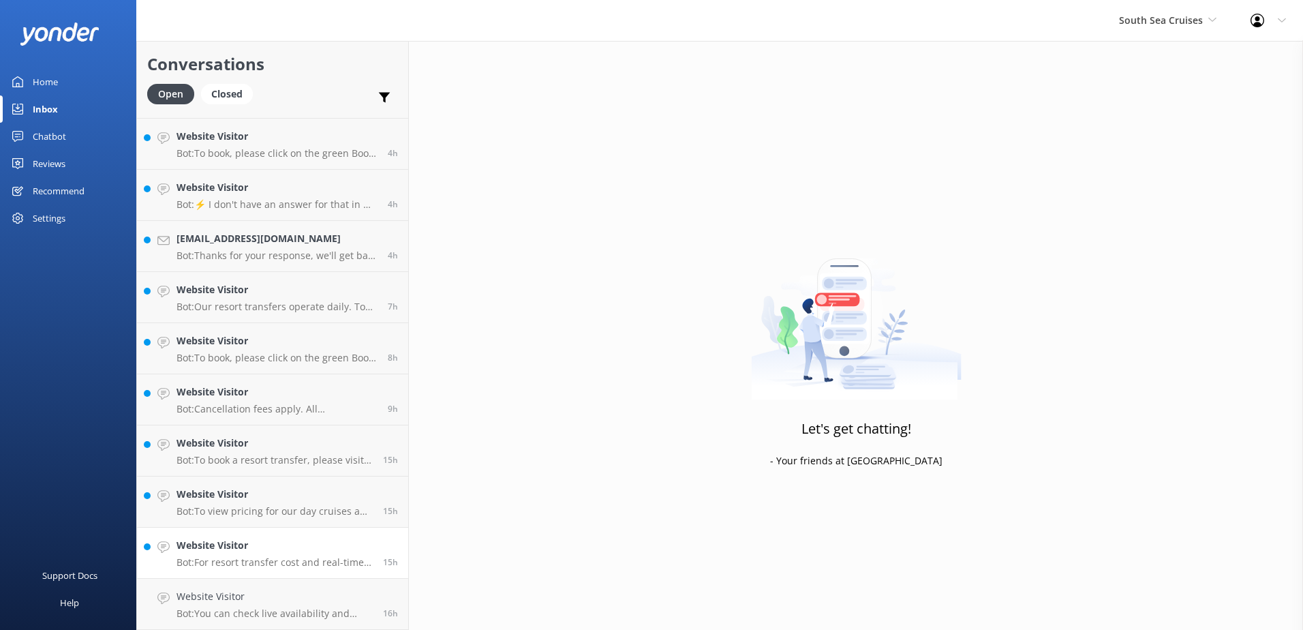
scroll to position [352, 0]
click at [359, 590] on h4 "Website Visitor" at bounding box center [275, 596] width 196 height 15
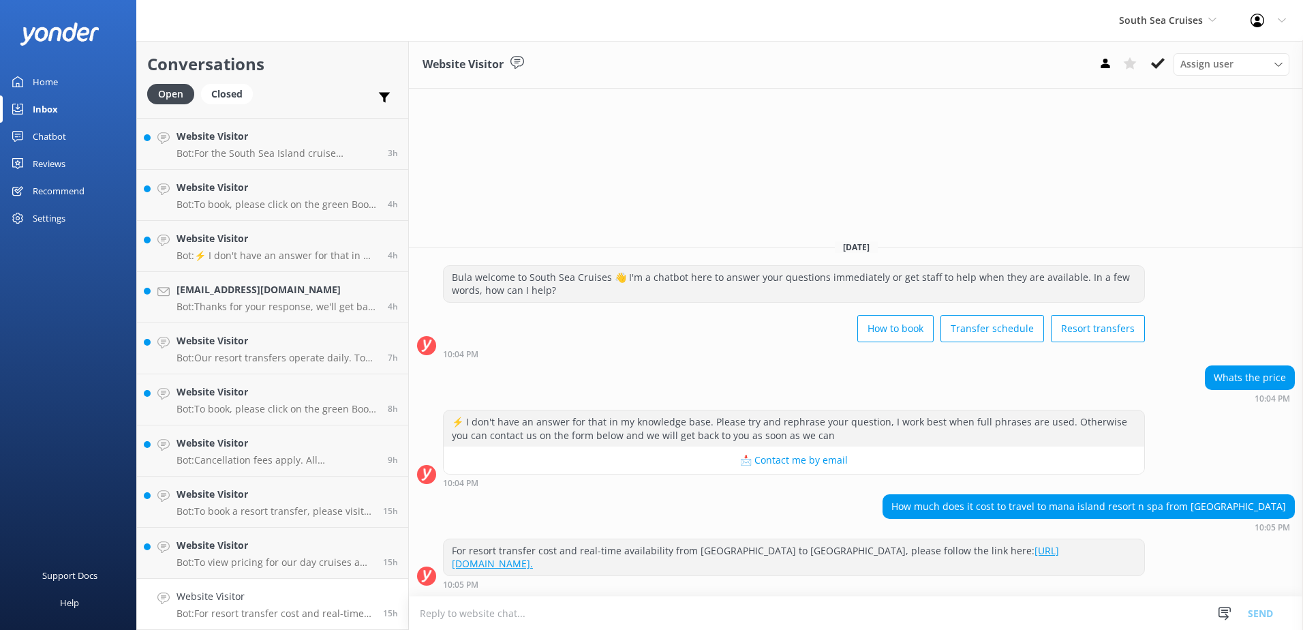
drag, startPoint x: 277, startPoint y: 557, endPoint x: 500, endPoint y: 545, distance: 222.5
click at [278, 556] on p "Bot: To view pricing for our day cruises and trips, please visit: [URL][DOMAIN_…" at bounding box center [275, 562] width 196 height 12
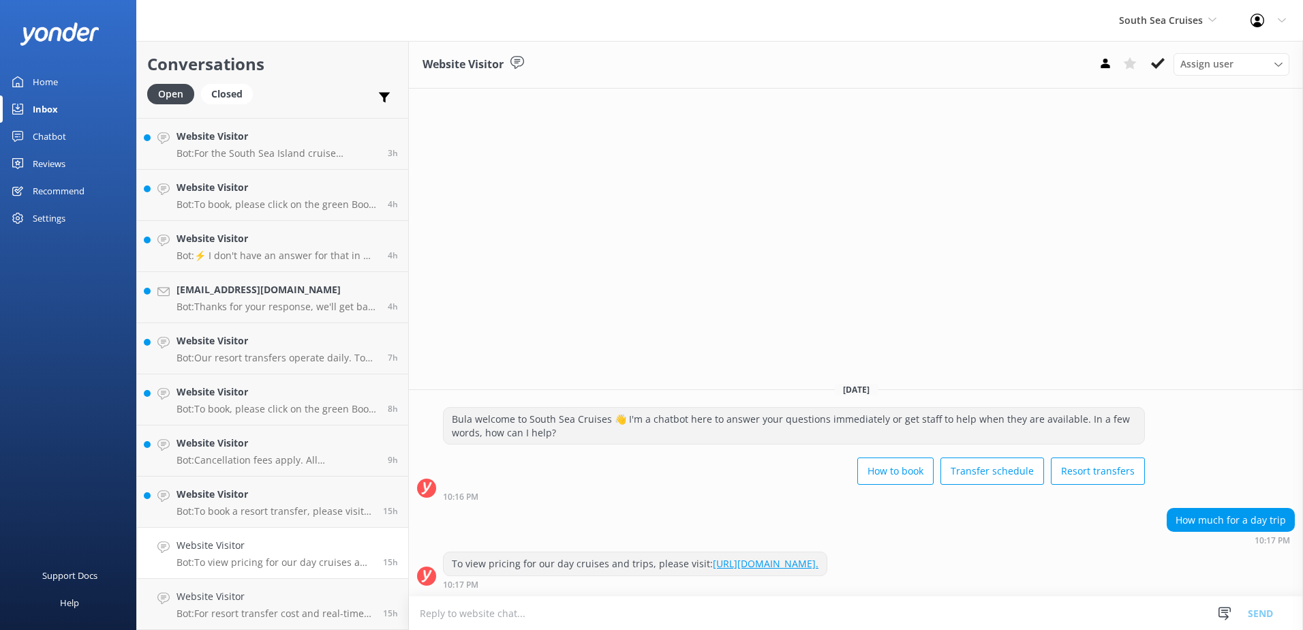
drag, startPoint x: 1159, startPoint y: 65, endPoint x: 1086, endPoint y: 93, distance: 77.5
click at [1159, 64] on use at bounding box center [1158, 63] width 14 height 11
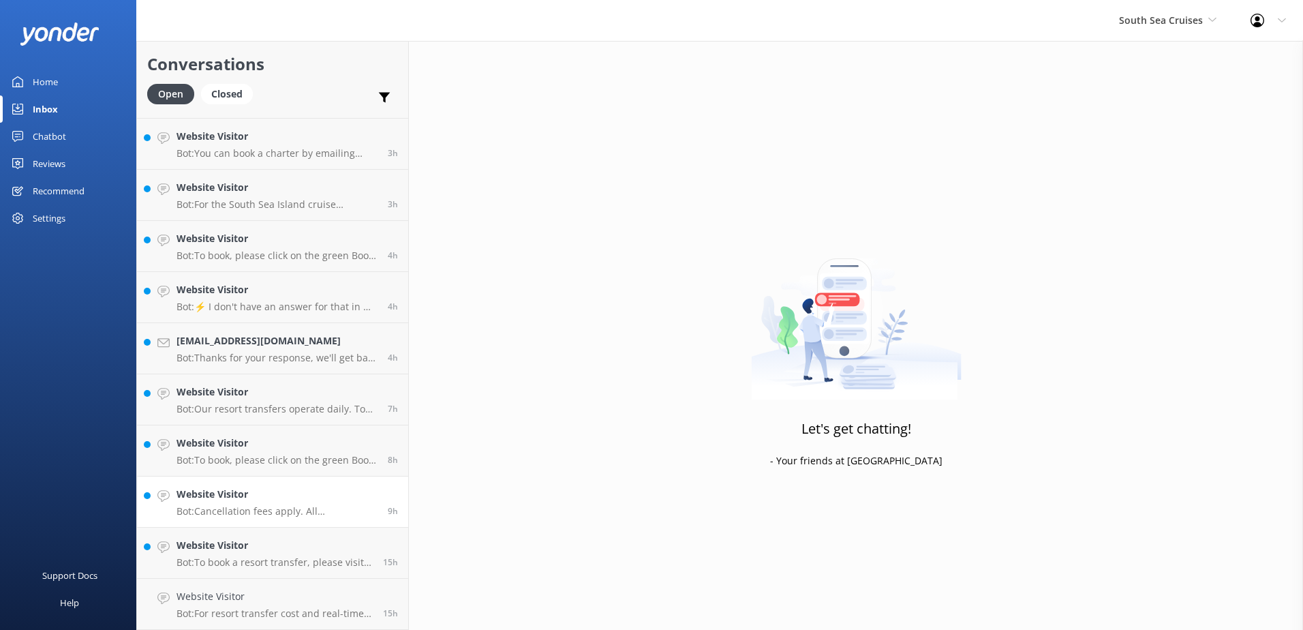
scroll to position [301, 0]
click at [309, 562] on p "Bot: To book a resort transfer, please visit [URL][DOMAIN_NAME] and follow the …" at bounding box center [275, 562] width 196 height 12
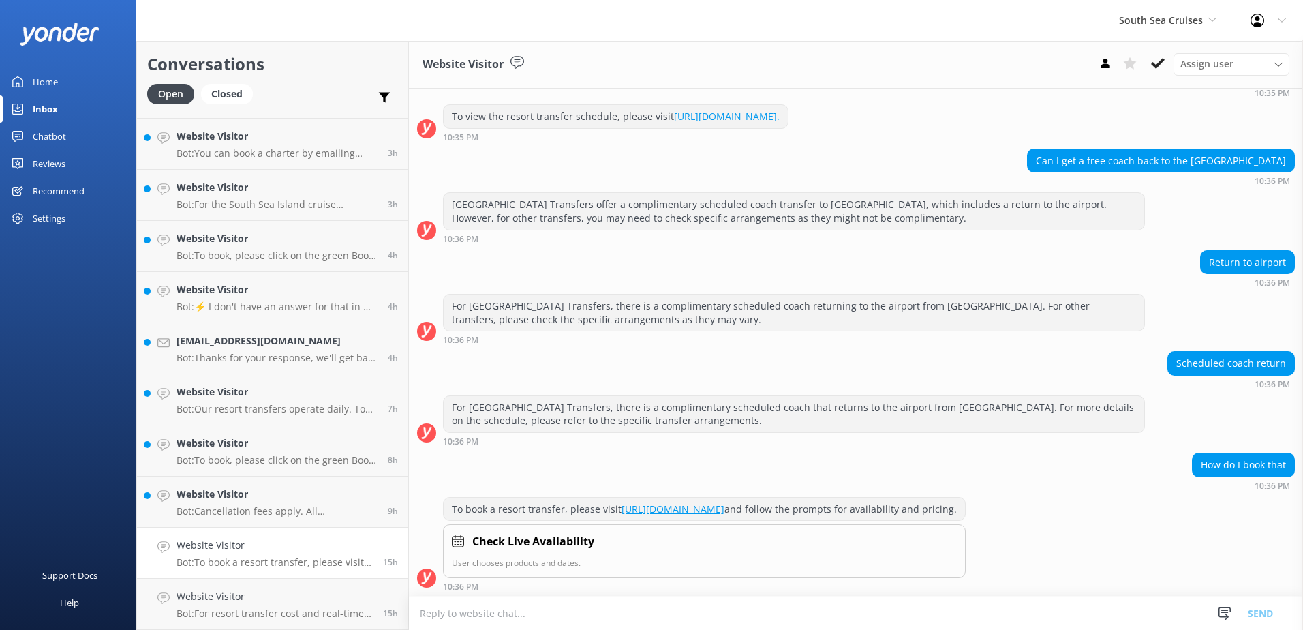
scroll to position [281, 0]
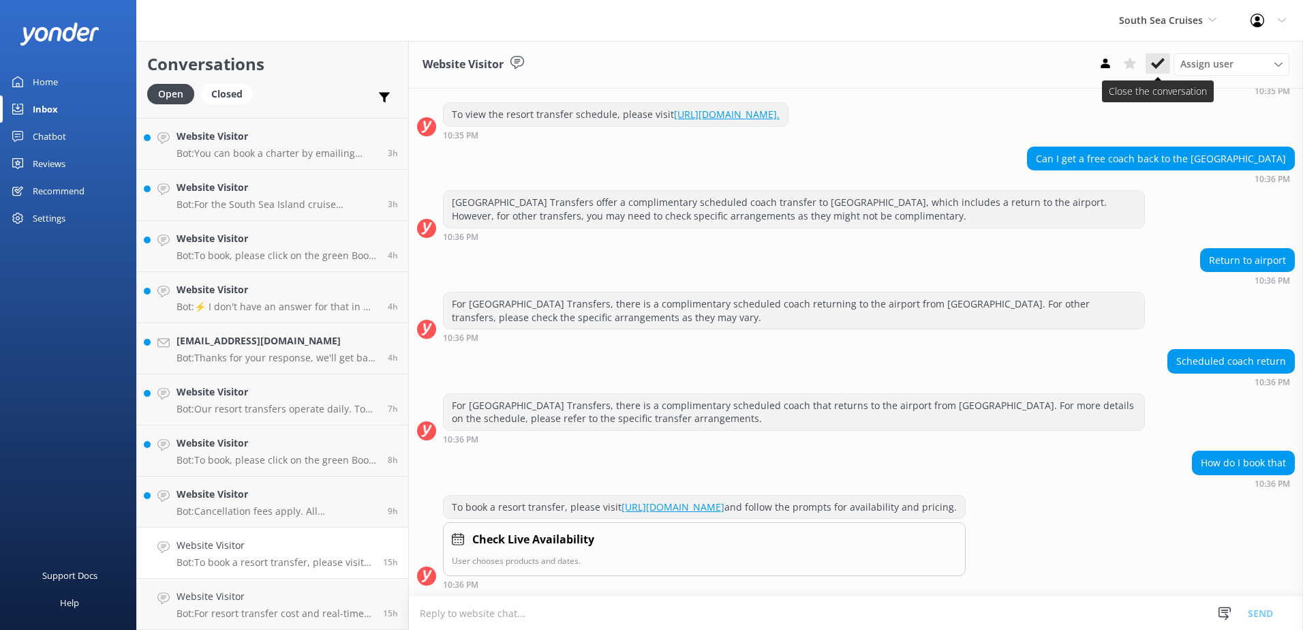
click at [1159, 64] on use at bounding box center [1158, 63] width 14 height 11
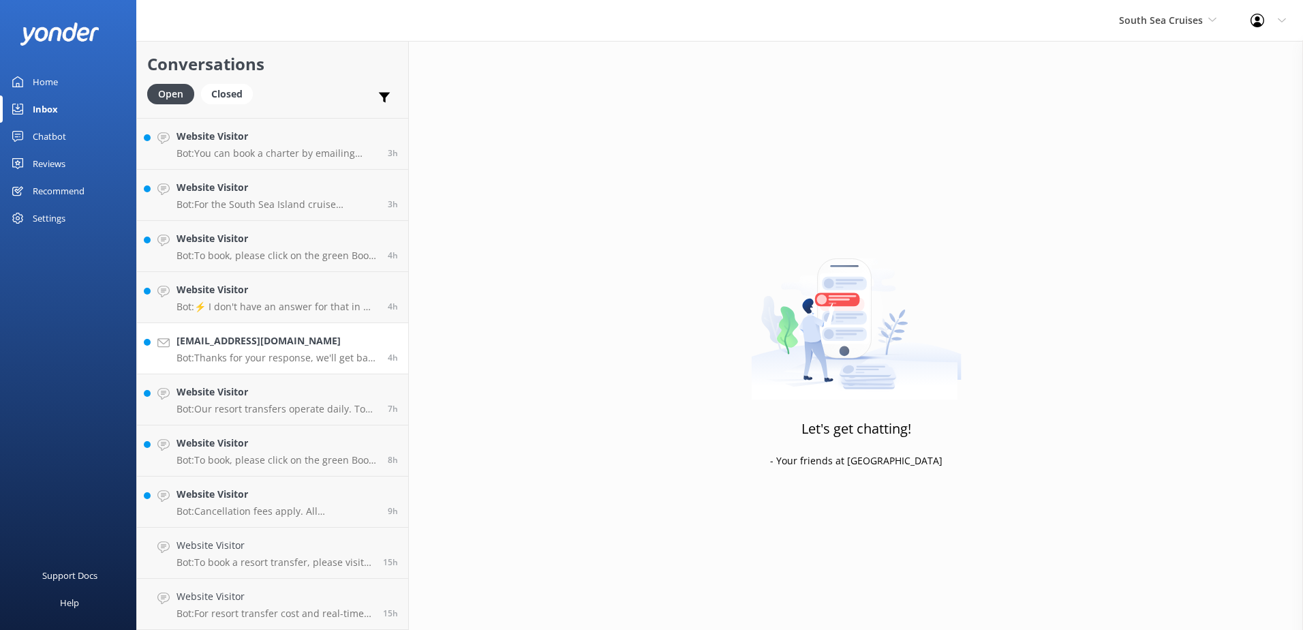
scroll to position [249, 0]
click at [298, 551] on h4 "Website Visitor" at bounding box center [277, 545] width 201 height 15
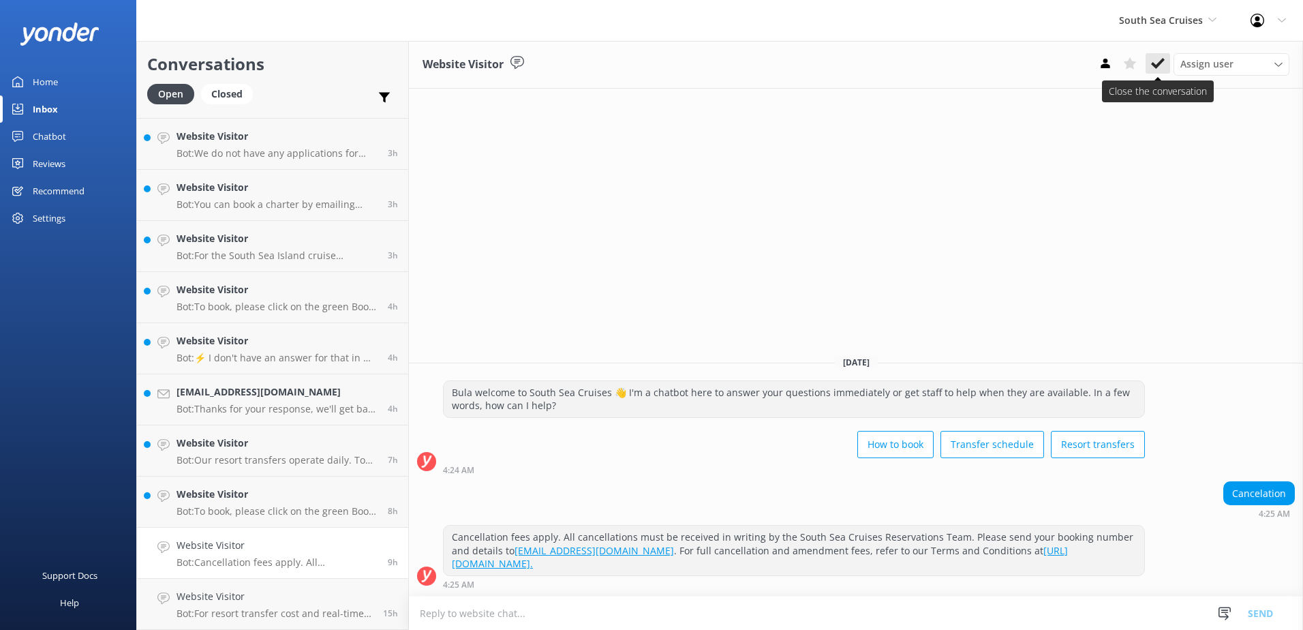
click at [1157, 72] on button at bounding box center [1158, 63] width 25 height 20
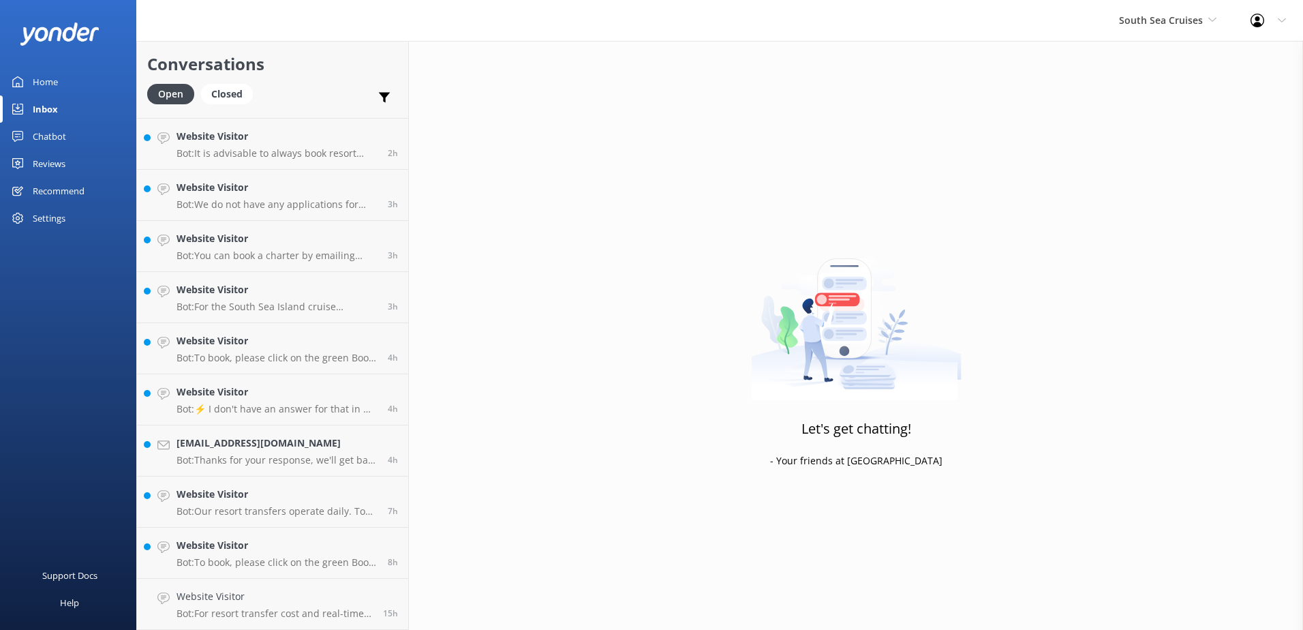
scroll to position [198, 0]
click at [304, 544] on h4 "Website Visitor" at bounding box center [277, 545] width 201 height 15
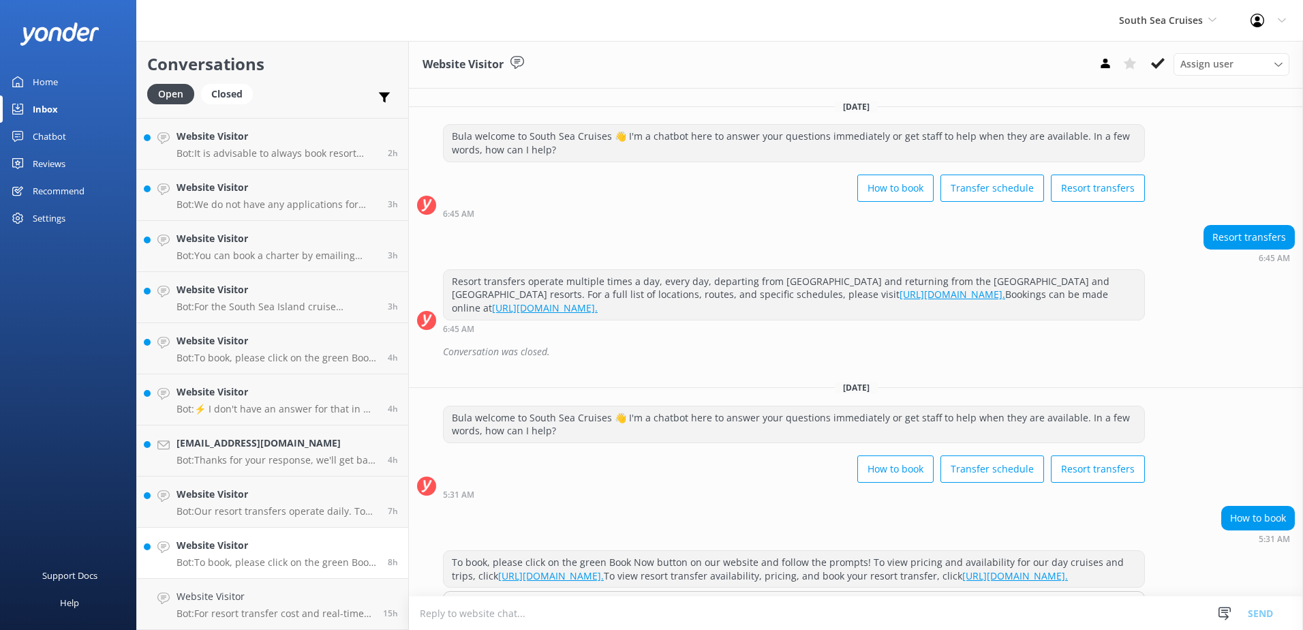
scroll to position [82, 0]
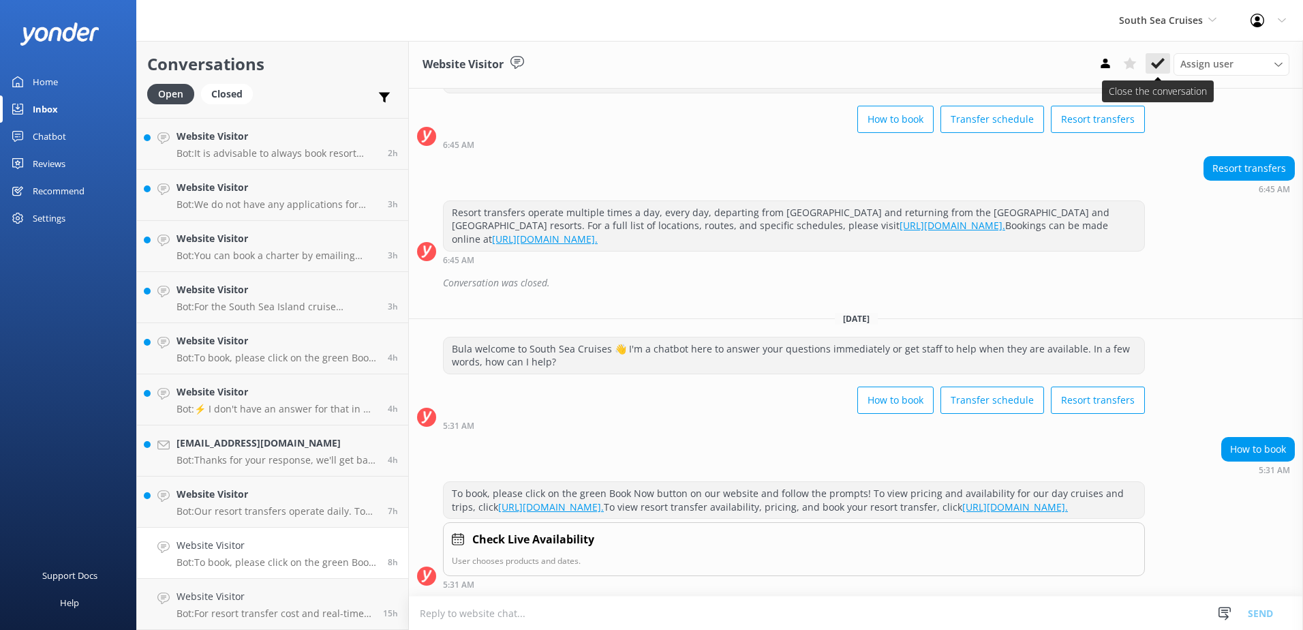
click at [1150, 72] on button at bounding box center [1158, 63] width 25 height 20
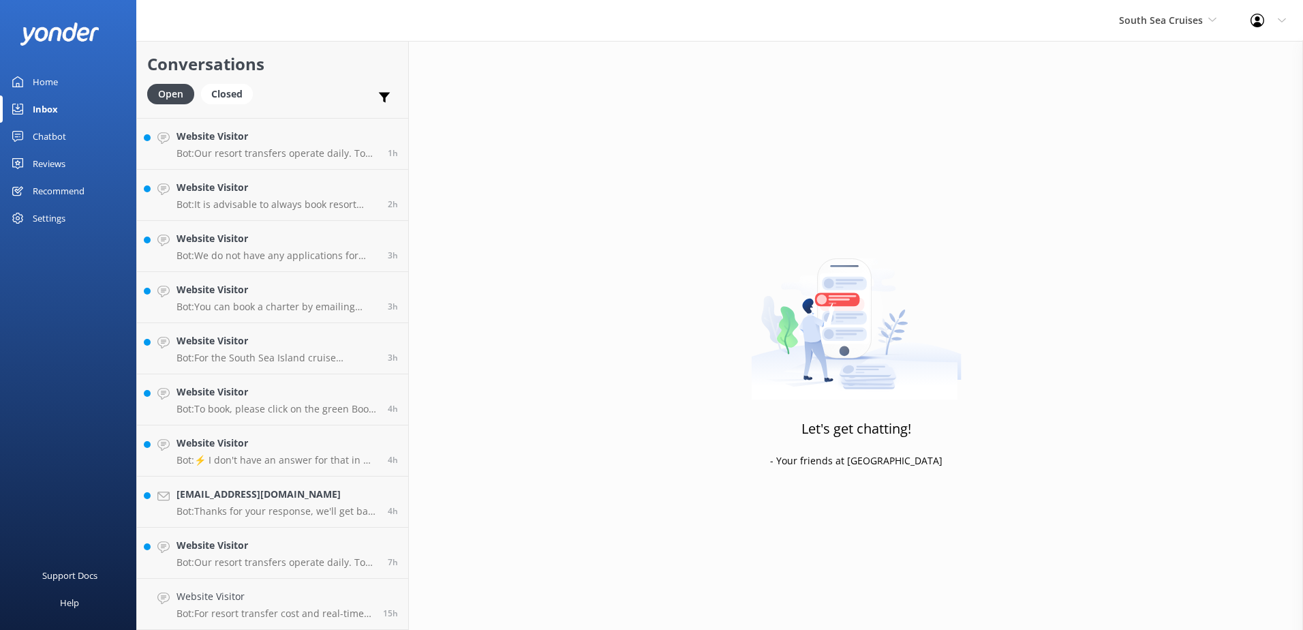
scroll to position [147, 0]
click at [307, 545] on h4 "Website Visitor" at bounding box center [277, 545] width 201 height 15
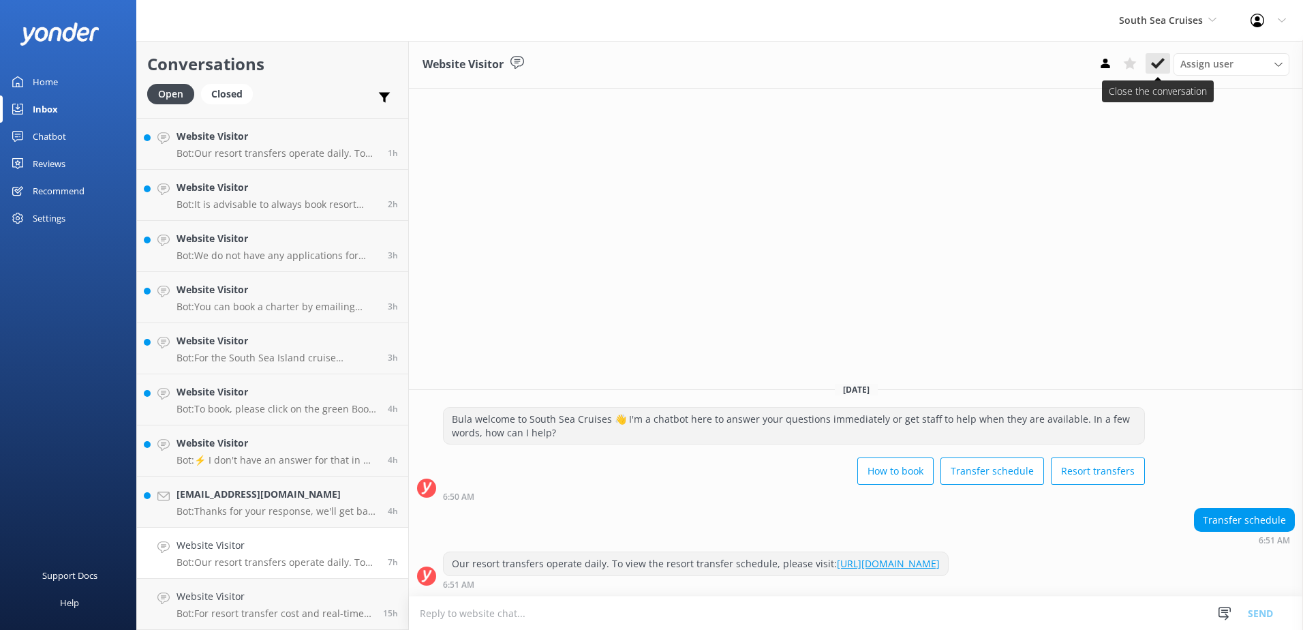
click at [1156, 61] on icon at bounding box center [1158, 64] width 14 height 14
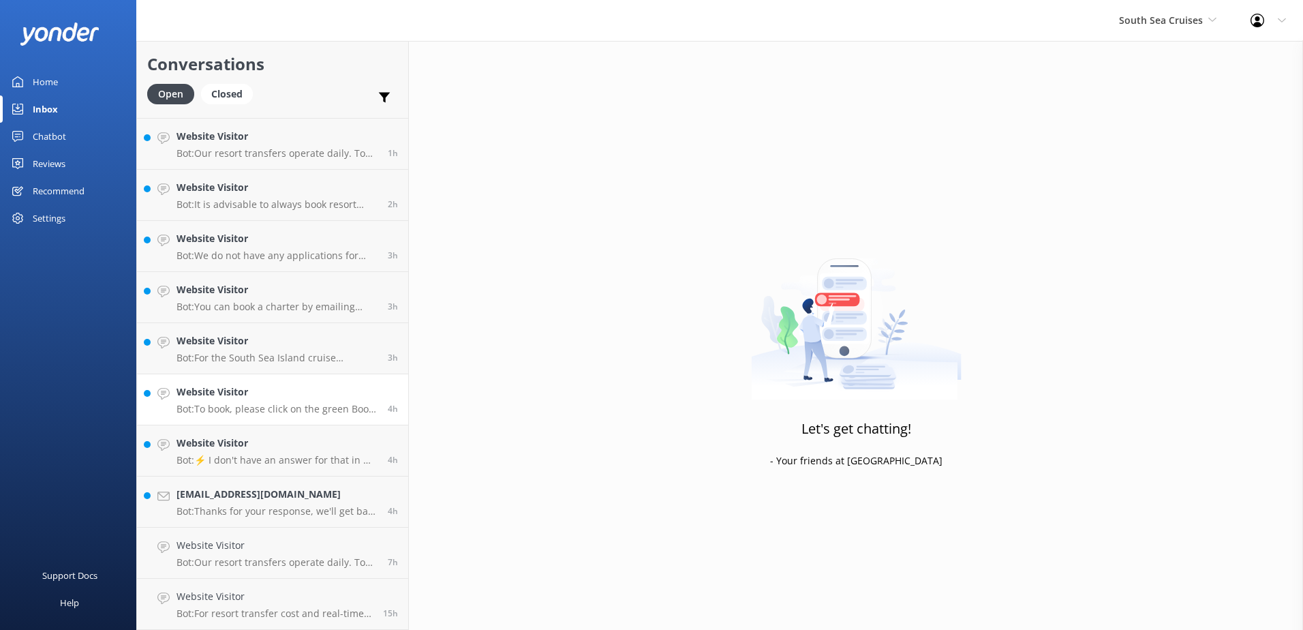
scroll to position [96, 0]
click at [286, 553] on h4 "[EMAIL_ADDRESS][DOMAIN_NAME]" at bounding box center [277, 545] width 201 height 15
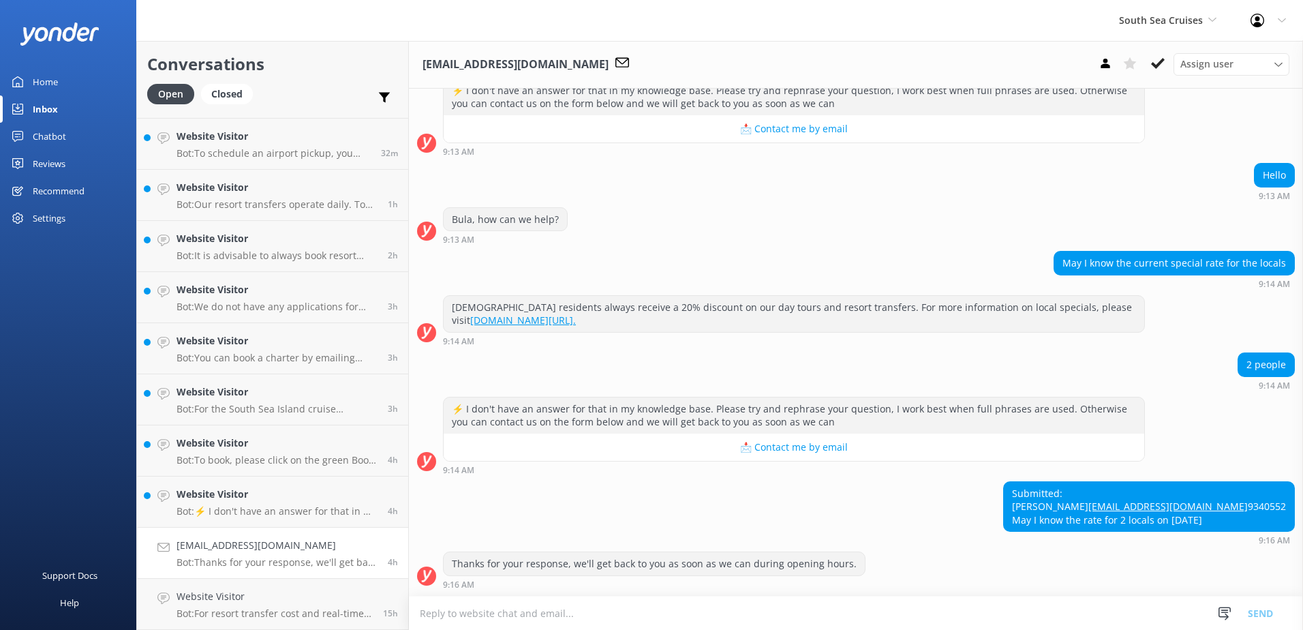
scroll to position [217, 0]
click at [299, 498] on h4 "Website Visitor" at bounding box center [277, 494] width 201 height 15
